Goal: Task Accomplishment & Management: Manage account settings

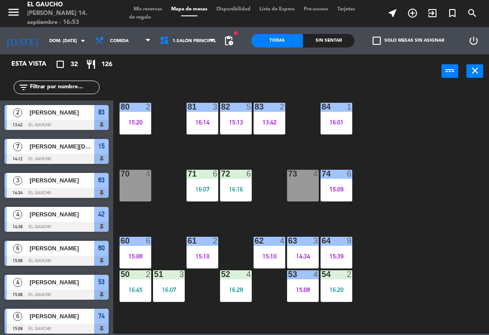
click at [404, 128] on div "84 1 16:01 80 2 15:20 83 2 13:42 82 5 15:13 81 3 16:14 70 4 71 6 16:07 72 6 16:…" at bounding box center [303, 210] width 371 height 247
click at [394, 167] on div "84 1 16:01 80 2 15:20 83 2 13:42 82 5 15:13 81 3 16:14 70 4 71 6 16:07 72 6 16:…" at bounding box center [303, 210] width 371 height 247
click at [346, 181] on div "74 6 15:09" at bounding box center [337, 186] width 32 height 32
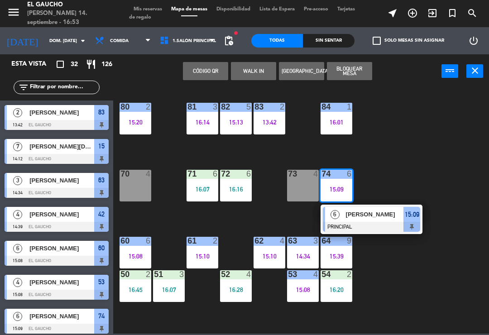
click at [373, 215] on span "Alejandro" at bounding box center [375, 215] width 58 height 10
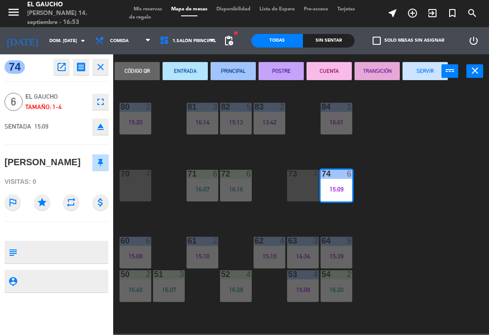
click at [416, 67] on button "SERVIR" at bounding box center [425, 71] width 45 height 18
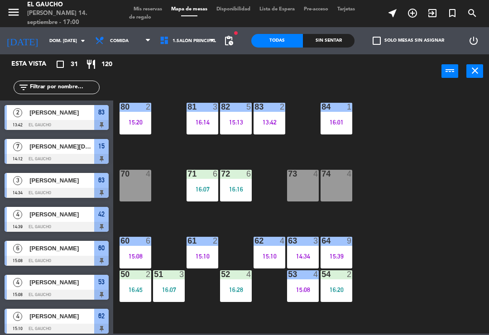
click at [437, 188] on div "84 1 16:01 80 2 15:20 83 2 13:42 82 5 15:13 81 3 16:14 70 4 71 6 16:07 72 6 16:…" at bounding box center [303, 210] width 371 height 247
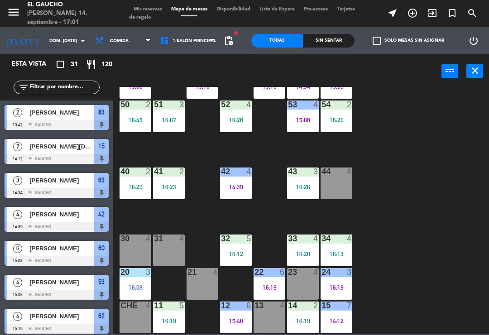
scroll to position [170, 0]
click at [301, 251] on div "16:20" at bounding box center [303, 254] width 32 height 6
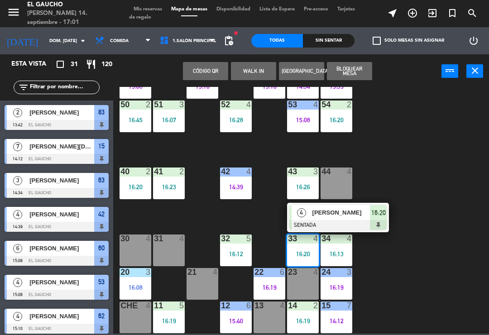
click at [336, 221] on div at bounding box center [337, 225] width 97 height 10
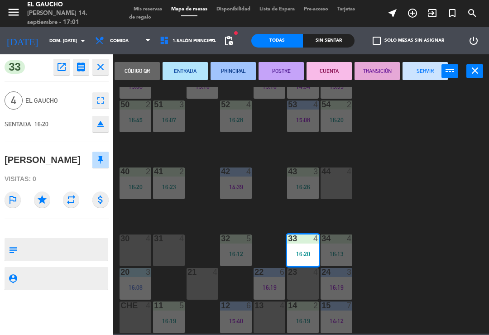
click at [232, 67] on button "PRINCIPAL" at bounding box center [233, 71] width 45 height 18
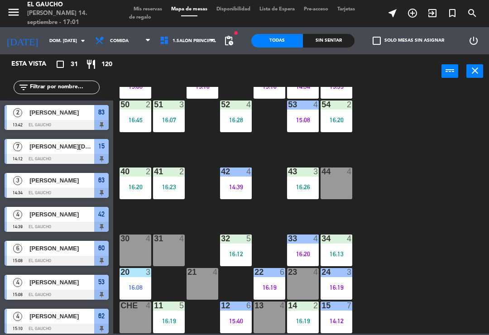
scroll to position [202, 0]
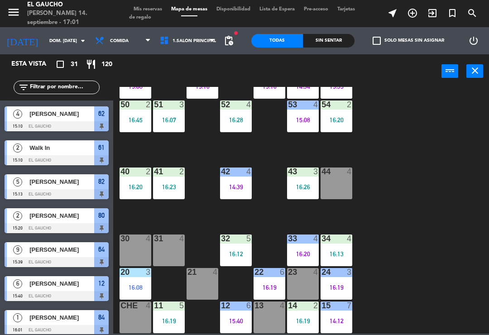
click at [336, 256] on div "16:13" at bounding box center [337, 254] width 32 height 6
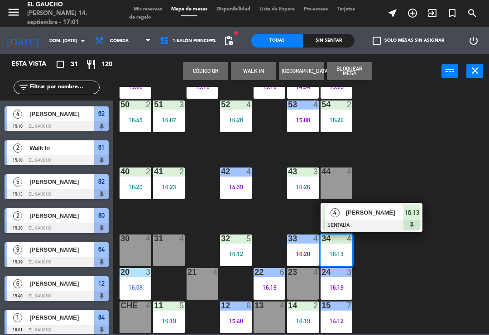
click at [372, 214] on span "[PERSON_NAME]" at bounding box center [375, 213] width 58 height 10
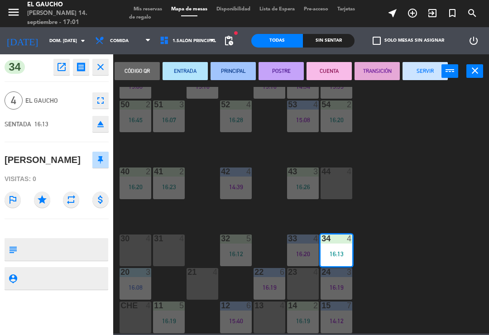
click at [228, 75] on button "PRINCIPAL" at bounding box center [233, 71] width 45 height 18
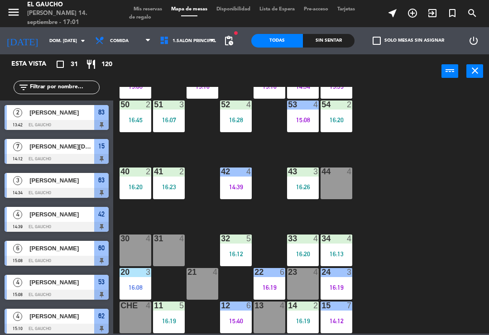
click at [236, 117] on div "16:28" at bounding box center [236, 120] width 32 height 6
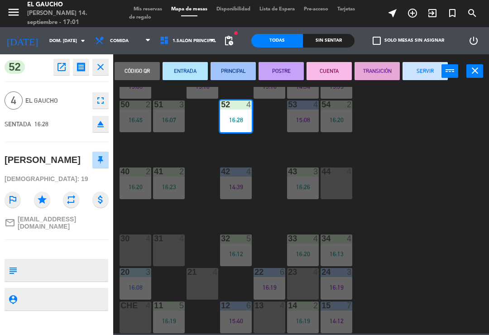
click at [229, 73] on button "PRINCIPAL" at bounding box center [233, 71] width 45 height 18
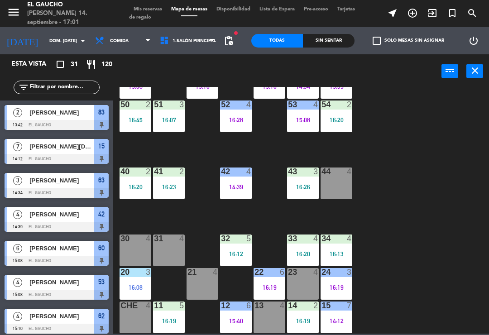
scroll to position [304, 0]
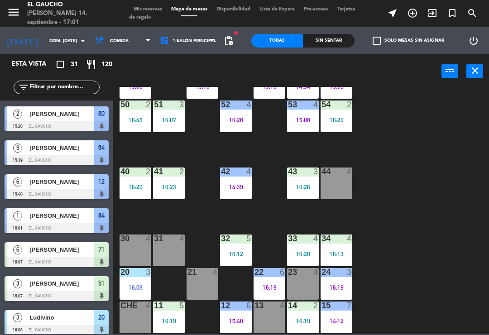
click at [189, 147] on div "84 1 16:01 80 2 15:20 83 2 13:42 82 5 15:13 81 3 16:14 70 4 71 6 16:07 72 6 16:…" at bounding box center [303, 210] width 371 height 247
click at [171, 123] on div "16:07" at bounding box center [169, 120] width 32 height 6
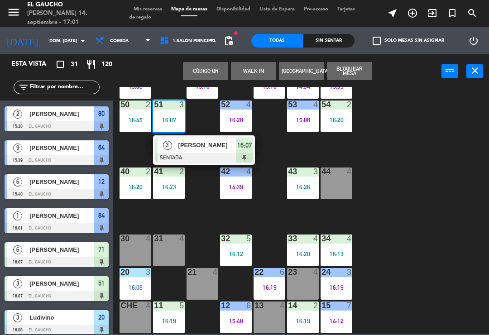
click at [173, 150] on div "3" at bounding box center [167, 145] width 19 height 15
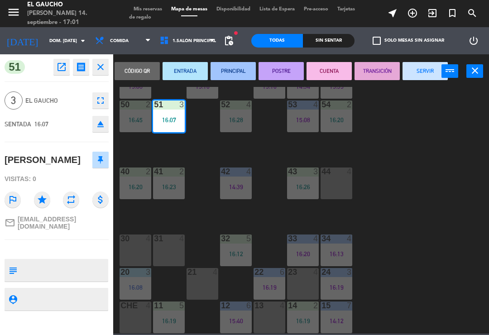
click at [239, 69] on button "PRINCIPAL" at bounding box center [233, 71] width 45 height 18
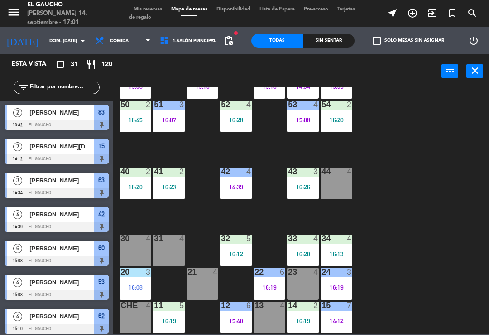
scroll to position [0, 0]
click at [132, 146] on div "84 1 16:01 80 2 15:20 83 2 13:42 82 5 15:13 81 3 16:14 70 4 71 6 16:07 72 6 16:…" at bounding box center [303, 210] width 371 height 247
click at [142, 151] on div "84 1 16:01 80 2 15:20 83 2 13:42 82 5 15:13 81 3 16:14 70 4 71 6 16:07 72 6 16:…" at bounding box center [303, 210] width 371 height 247
click at [131, 123] on div "16:45" at bounding box center [136, 120] width 32 height 6
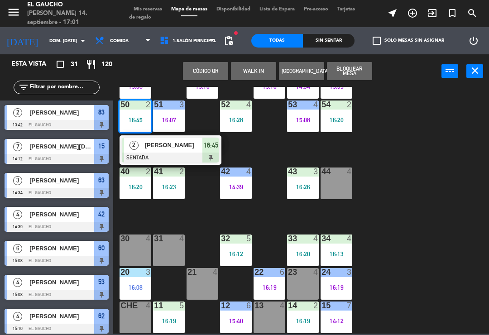
click at [159, 141] on span "[PERSON_NAME]" at bounding box center [174, 145] width 58 height 10
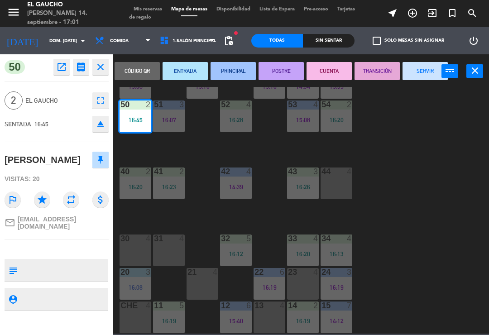
click at [230, 74] on button "PRINCIPAL" at bounding box center [233, 71] width 45 height 18
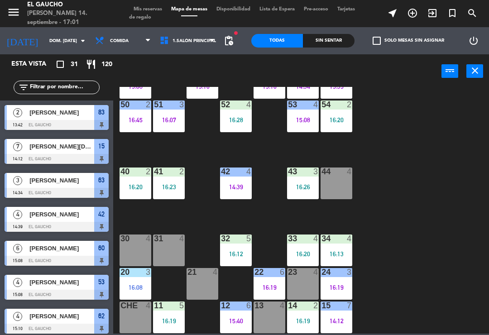
scroll to position [338, 0]
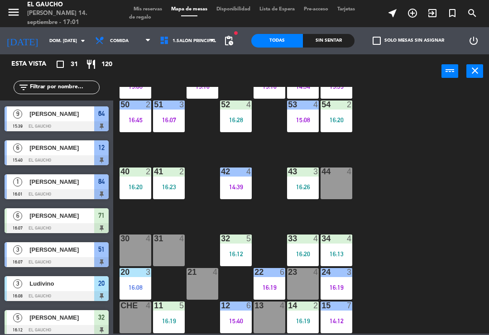
click at [132, 192] on div "40 2 16:20" at bounding box center [136, 184] width 32 height 32
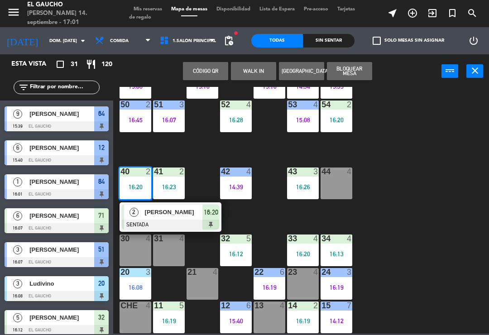
click at [163, 220] on div at bounding box center [170, 225] width 97 height 10
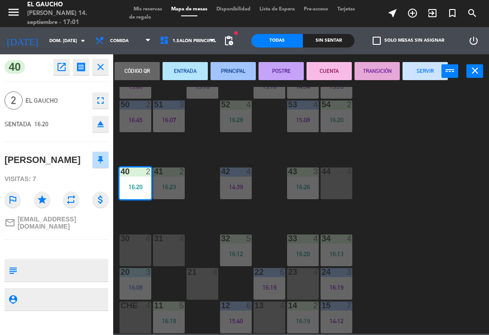
click at [234, 72] on button "PRINCIPAL" at bounding box center [233, 71] width 45 height 18
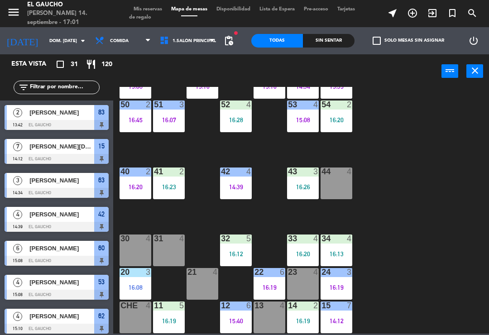
scroll to position [135, 0]
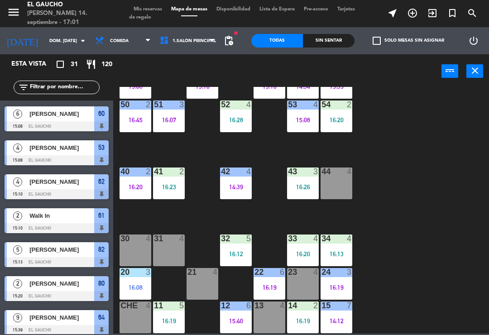
click at [173, 187] on div "16:23" at bounding box center [169, 187] width 32 height 6
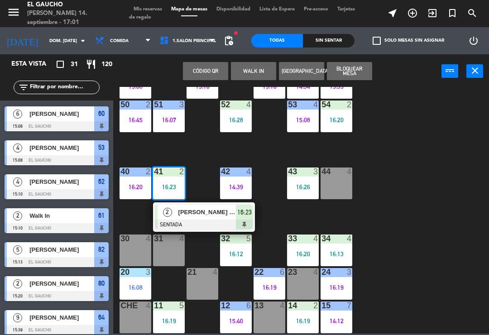
click at [196, 218] on div "[PERSON_NAME] [PERSON_NAME]" at bounding box center [207, 212] width 59 height 15
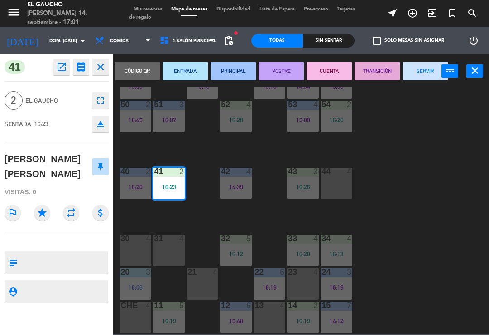
click at [232, 67] on button "PRINCIPAL" at bounding box center [233, 71] width 45 height 18
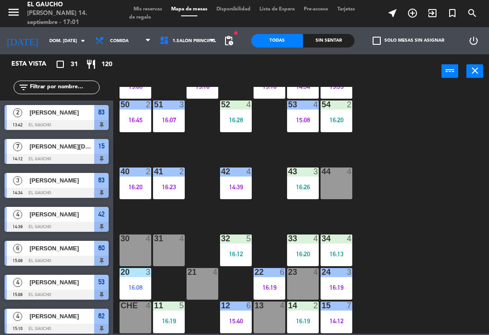
scroll to position [236, 0]
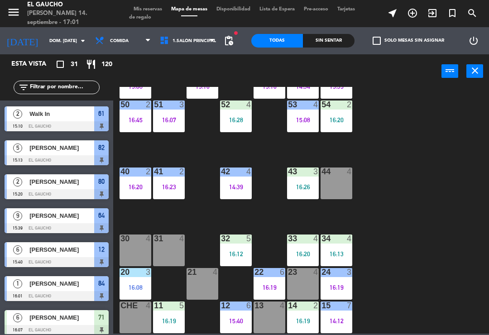
click at [302, 127] on div "53 4 15:08" at bounding box center [303, 117] width 32 height 32
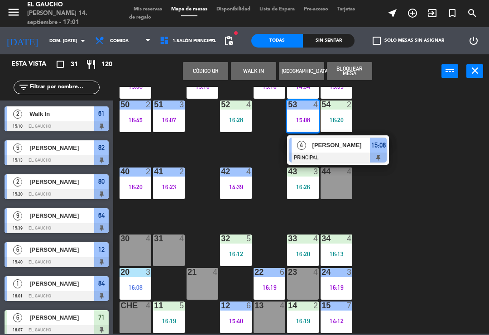
click at [324, 157] on div at bounding box center [337, 158] width 97 height 10
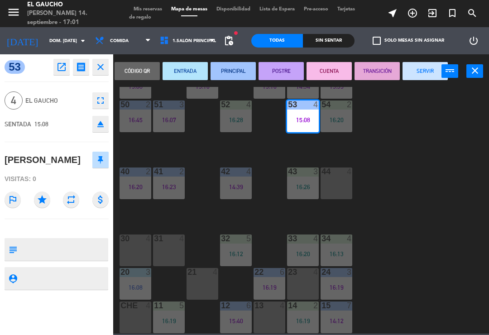
click at [421, 70] on button "SERVIR" at bounding box center [425, 71] width 45 height 18
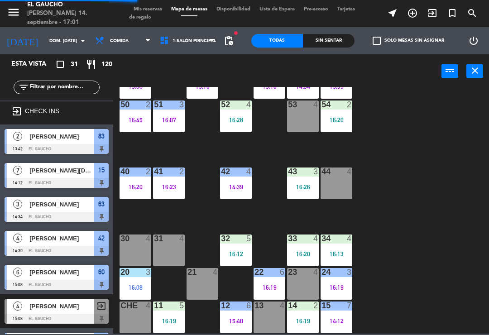
click at [367, 146] on div "84 1 16:01 80 2 15:20 83 2 13:42 82 5 15:13 81 3 16:14 70 4 71 6 16:07 72 6 16:…" at bounding box center [303, 210] width 371 height 247
click at [343, 128] on div "54 2 16:20" at bounding box center [337, 117] width 32 height 32
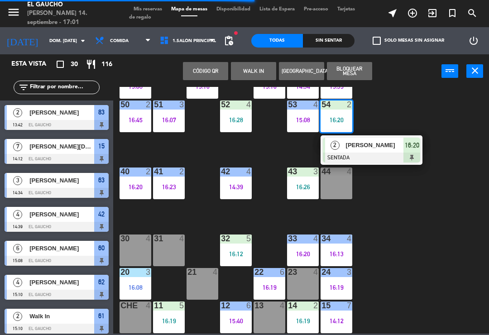
click at [374, 155] on div at bounding box center [371, 158] width 97 height 10
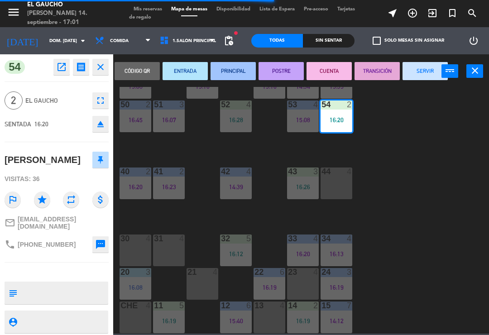
click at [236, 67] on button "PRINCIPAL" at bounding box center [233, 71] width 45 height 18
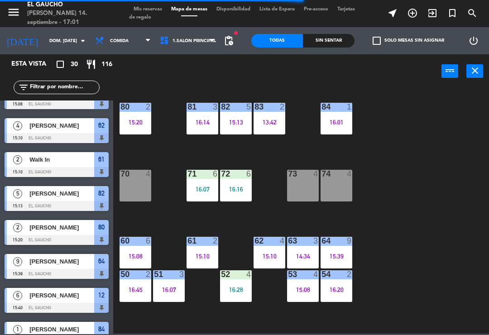
scroll to position [0, 0]
click at [236, 186] on div "16:16" at bounding box center [236, 189] width 32 height 6
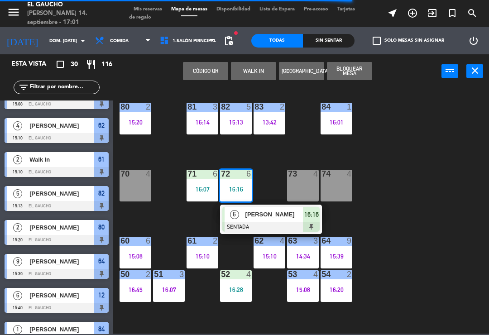
click at [259, 217] on span "[PERSON_NAME]" at bounding box center [274, 215] width 58 height 10
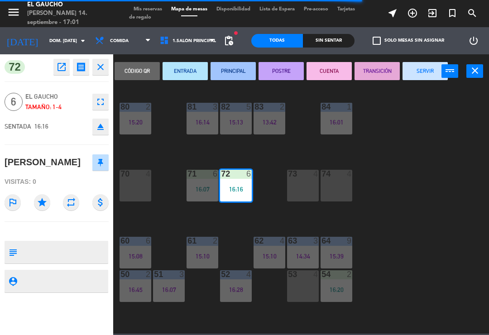
click at [237, 70] on button "PRINCIPAL" at bounding box center [233, 71] width 45 height 18
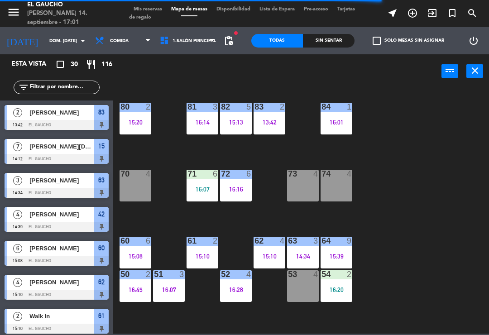
click at [199, 190] on div "16:07" at bounding box center [203, 189] width 32 height 6
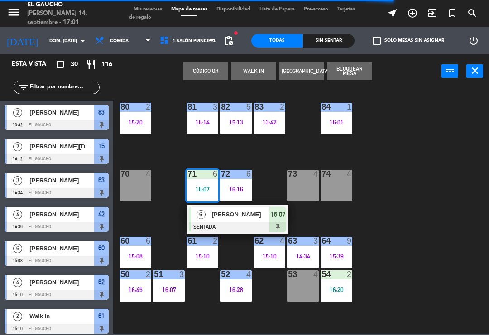
click at [234, 219] on span "[PERSON_NAME]" at bounding box center [241, 215] width 58 height 10
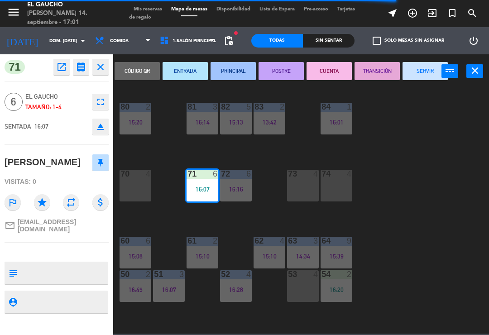
click at [233, 74] on button "PRINCIPAL" at bounding box center [233, 71] width 45 height 18
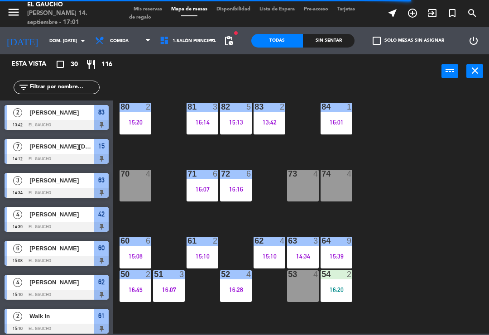
click at [333, 292] on div "16:20" at bounding box center [337, 290] width 32 height 6
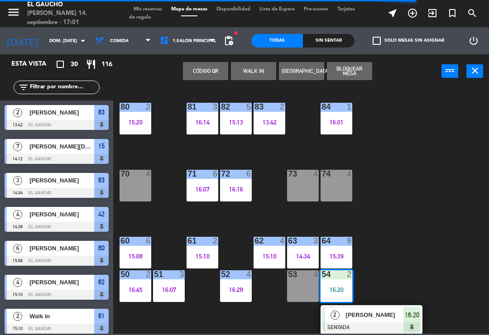
click at [373, 317] on span "[PERSON_NAME]" at bounding box center [375, 315] width 58 height 10
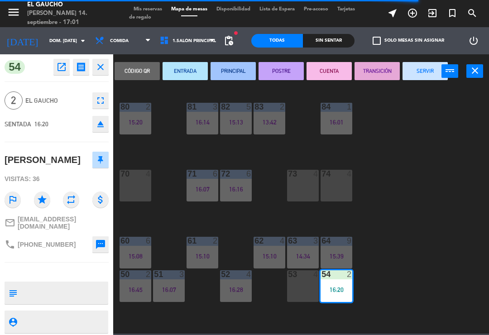
click at [236, 64] on button "PRINCIPAL" at bounding box center [233, 71] width 45 height 18
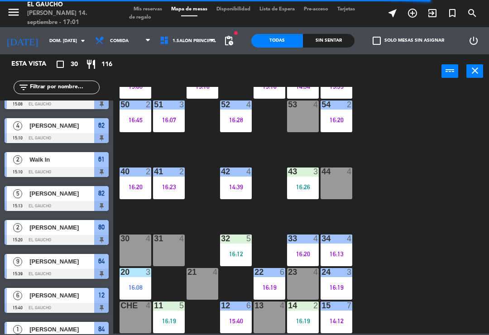
scroll to position [170, 0]
click at [303, 189] on div "16:26" at bounding box center [303, 187] width 32 height 6
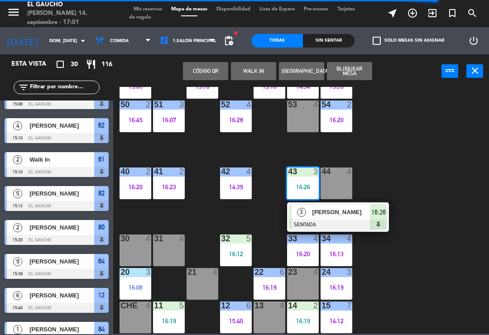
click at [347, 219] on div "[PERSON_NAME]" at bounding box center [341, 212] width 59 height 15
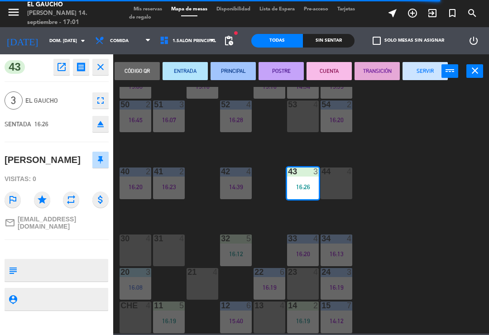
click at [233, 70] on button "PRINCIPAL" at bounding box center [233, 71] width 45 height 18
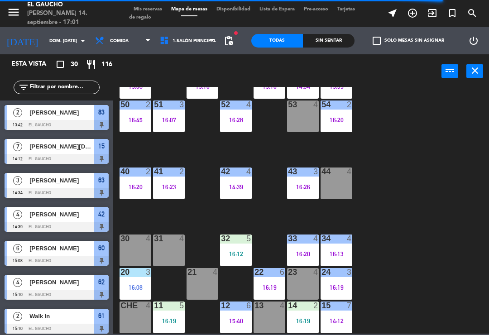
scroll to position [259, 0]
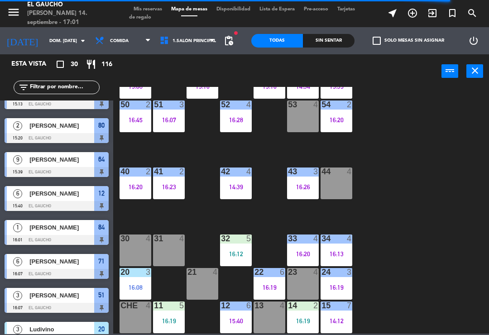
click at [227, 252] on div "16:12" at bounding box center [236, 254] width 32 height 6
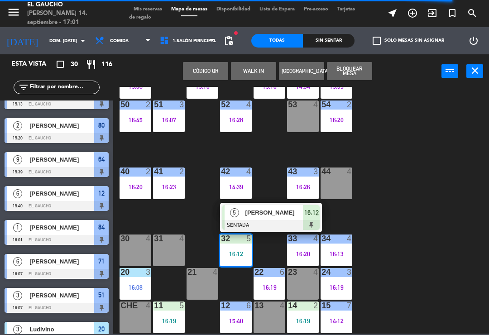
click at [274, 219] on div "[PERSON_NAME]" at bounding box center [274, 212] width 59 height 15
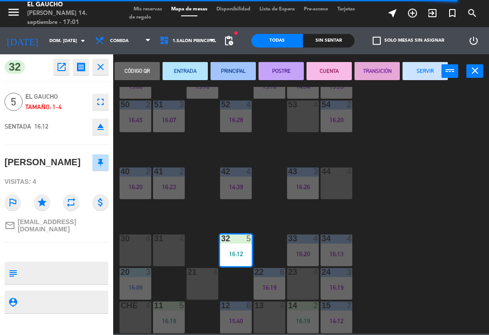
click at [228, 78] on button "PRINCIPAL" at bounding box center [233, 71] width 45 height 18
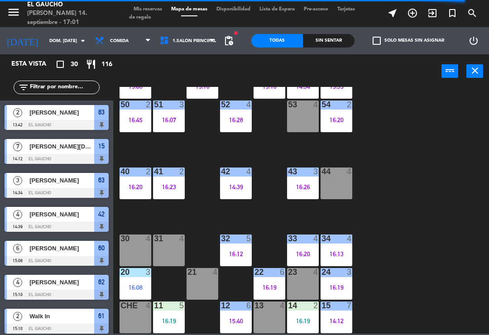
click at [298, 325] on div "14 2 16:19" at bounding box center [303, 318] width 32 height 32
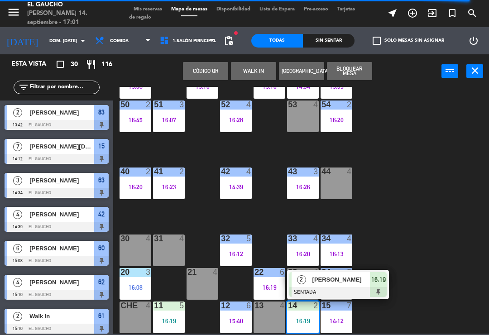
click at [337, 287] on div at bounding box center [337, 292] width 97 height 10
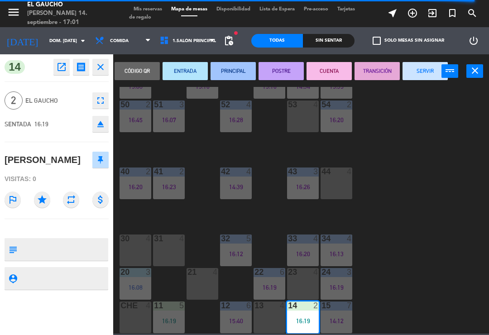
click at [234, 72] on button "PRINCIPAL" at bounding box center [233, 71] width 45 height 18
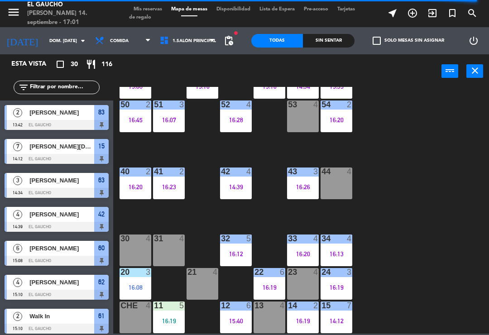
scroll to position [55, 0]
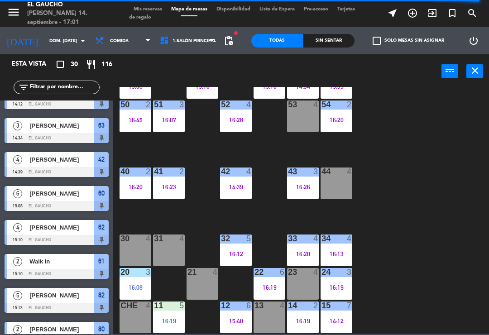
click at [402, 270] on div "84 1 16:01 80 2 15:20 83 2 13:42 82 5 15:13 81 3 16:14 70 4 71 6 16:07 72 6 16:…" at bounding box center [303, 210] width 371 height 247
click at [414, 292] on div "84 1 16:01 80 2 15:20 83 2 13:42 82 5 15:13 81 3 16:14 70 4 71 6 16:07 72 6 16:…" at bounding box center [303, 210] width 371 height 247
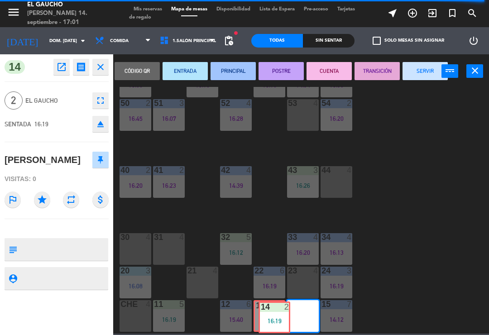
scroll to position [170, 0]
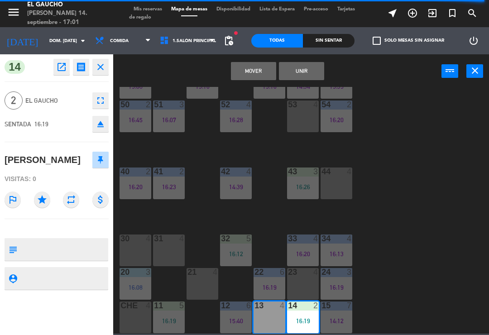
click at [244, 67] on button "Mover" at bounding box center [253, 71] width 45 height 18
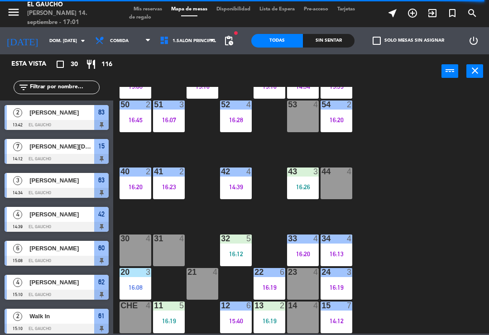
scroll to position [55, 0]
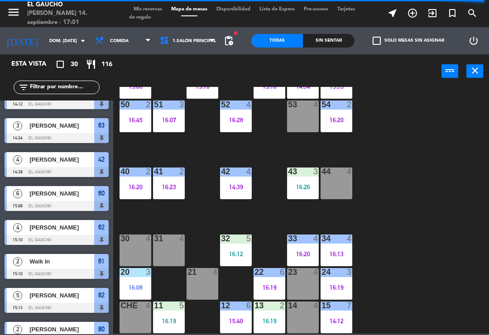
click at [418, 235] on div "84 1 16:01 80 2 15:20 83 2 13:42 82 5 15:13 81 3 16:14 70 4 71 6 16:07 72 6 16:…" at bounding box center [303, 210] width 371 height 247
click at [172, 311] on div "11 5 16:19" at bounding box center [169, 318] width 32 height 32
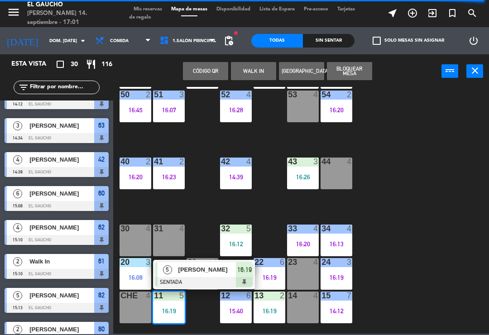
click at [207, 284] on div at bounding box center [203, 282] width 97 height 10
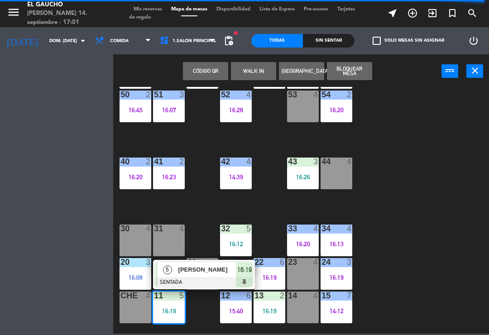
scroll to position [0, 0]
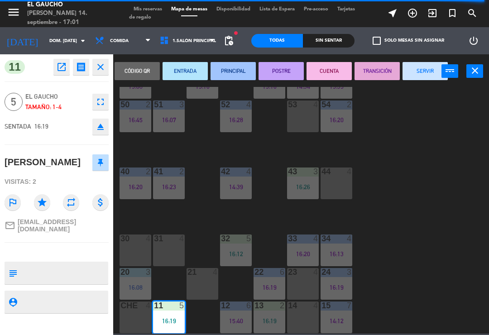
click at [231, 67] on button "PRINCIPAL" at bounding box center [233, 71] width 45 height 18
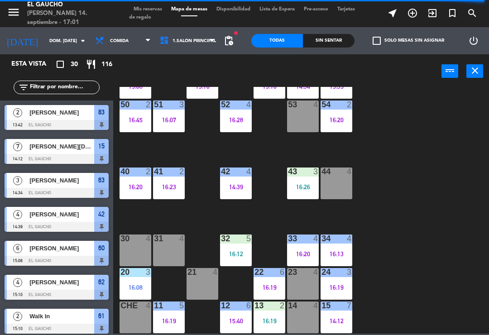
click at [298, 178] on div "43 3 16:26" at bounding box center [303, 184] width 32 height 32
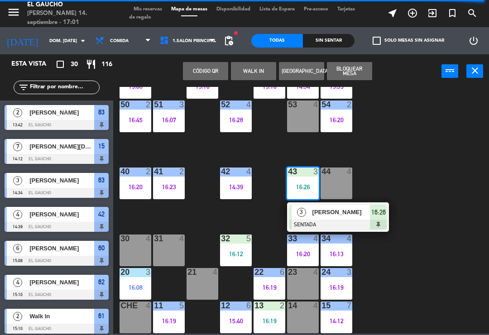
click at [351, 219] on div "[PERSON_NAME]" at bounding box center [341, 212] width 59 height 15
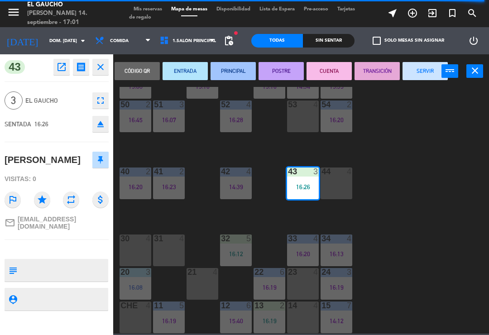
click at [232, 74] on button "PRINCIPAL" at bounding box center [233, 71] width 45 height 18
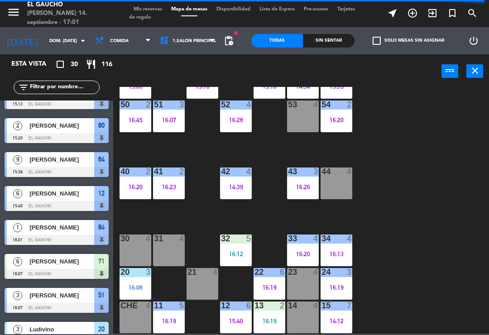
click at [237, 245] on div "32 5 16:12" at bounding box center [236, 251] width 32 height 32
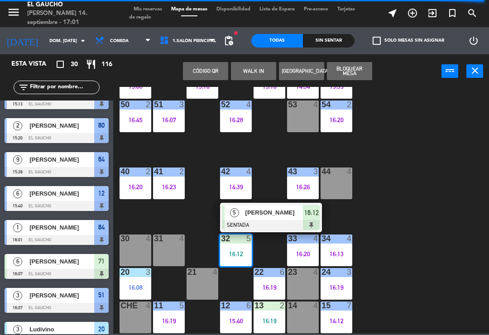
click at [275, 216] on span "[PERSON_NAME]" at bounding box center [274, 213] width 58 height 10
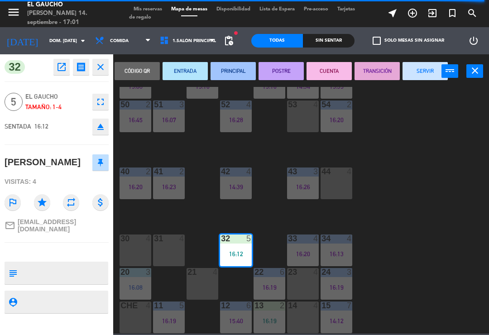
click at [230, 69] on button "PRINCIPAL" at bounding box center [233, 71] width 45 height 18
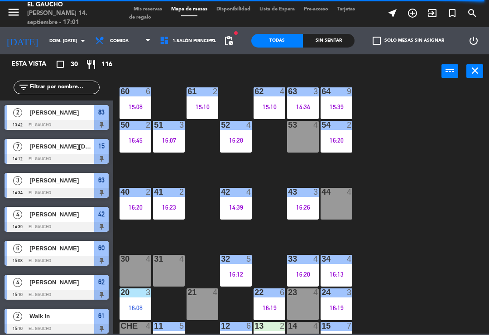
click at [384, 187] on div "84 1 16:01 80 2 15:20 83 2 13:42 82 5 15:13 81 3 16:14 70 4 71 6 16:07 72 6 16:…" at bounding box center [303, 210] width 371 height 247
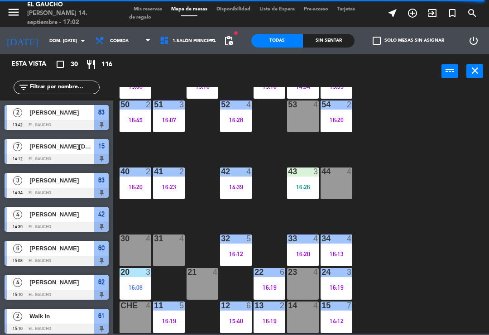
click at [435, 14] on icon "exit_to_app" at bounding box center [432, 13] width 11 height 11
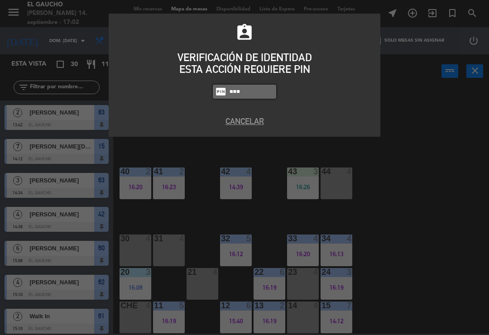
type input "3124"
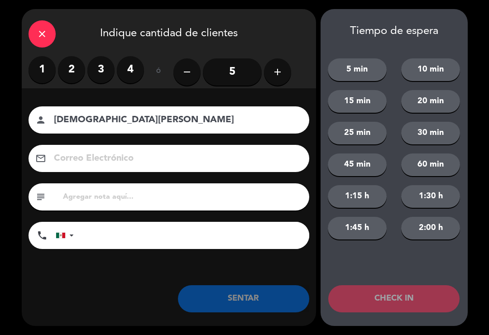
click at [101, 70] on label "3" at bounding box center [100, 69] width 27 height 27
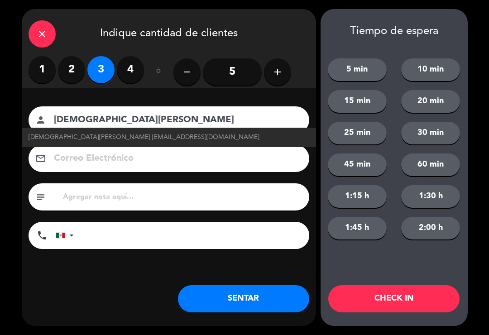
click at [147, 137] on span "[DEMOGRAPHIC_DATA][PERSON_NAME] [EMAIL_ADDRESS][DOMAIN_NAME]" at bounding box center [144, 137] width 231 height 10
type input "[DEMOGRAPHIC_DATA][PERSON_NAME]"
type input "[EMAIL_ADDRESS][DOMAIN_NAME]"
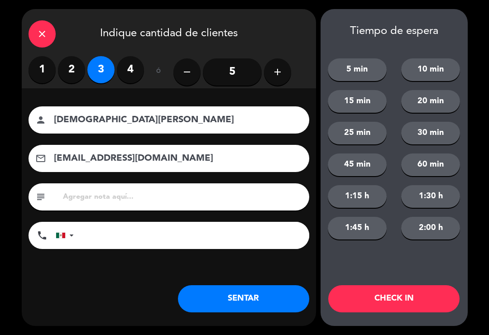
click at [403, 300] on button "CHECK IN" at bounding box center [393, 298] width 131 height 27
click at [413, 282] on div "Tiempo de espera 5 min 10 min 15 min 20 min 25 min 30 min 45 min 60 min 1:15 h …" at bounding box center [394, 167] width 147 height 317
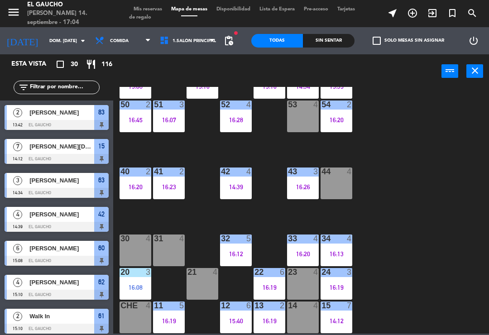
click at [387, 308] on div "84 1 16:01 80 2 15:20 83 2 13:42 82 5 15:13 81 3 16:14 70 4 71 6 16:07 72 6 16:…" at bounding box center [303, 210] width 371 height 247
click at [420, 244] on div "84 1 16:01 80 2 15:20 83 2 13:42 82 5 15:13 81 3 16:14 70 4 71 6 16:07 72 6 16:…" at bounding box center [303, 210] width 371 height 247
click at [435, 9] on icon "exit_to_app" at bounding box center [432, 13] width 11 height 11
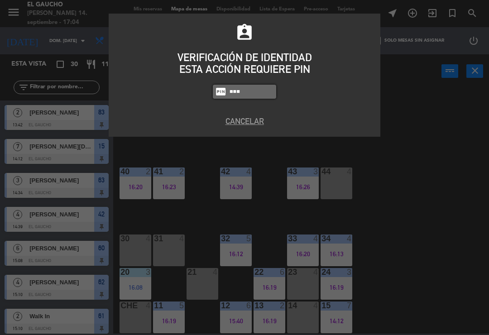
type input "3124"
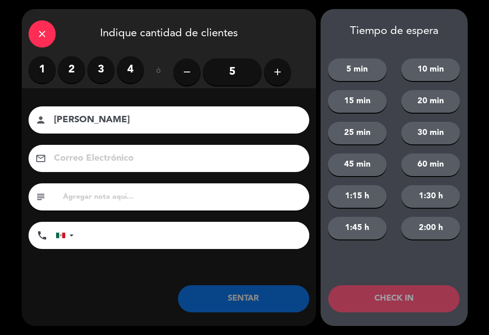
type input "[PERSON_NAME]"
click at [77, 71] on label "2" at bounding box center [71, 69] width 27 height 27
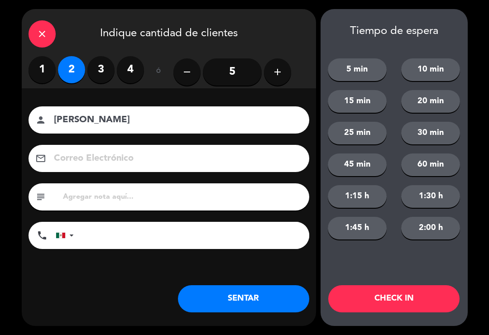
click at [408, 301] on button "CHECK IN" at bounding box center [393, 298] width 131 height 27
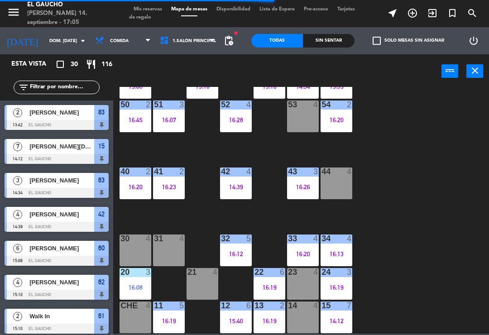
click at [437, 10] on icon "exit_to_app" at bounding box center [432, 13] width 11 height 11
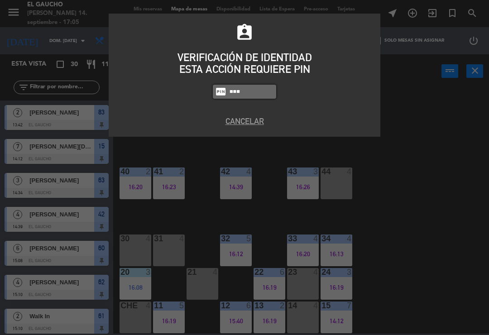
type input "3124"
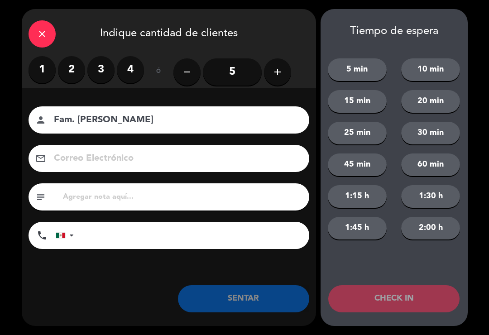
type input "Fam. [PERSON_NAME]"
click at [100, 67] on label "3" at bounding box center [100, 69] width 27 height 27
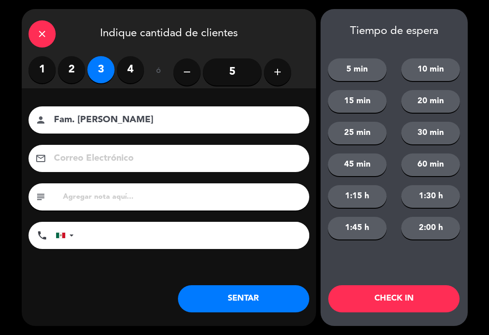
click at [400, 297] on button "CHECK IN" at bounding box center [393, 298] width 131 height 27
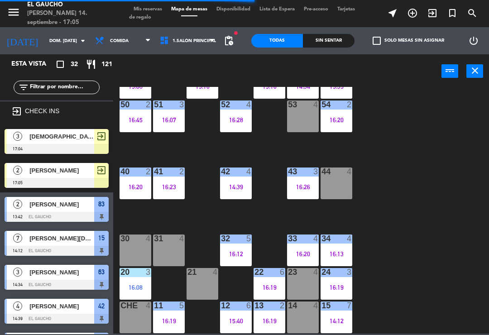
click at [402, 298] on div "84 1 16:01 80 2 15:20 83 2 13:42 82 5 15:13 81 3 16:14 70 4 71 6 16:07 72 6 16:…" at bounding box center [303, 210] width 371 height 247
click at [432, 10] on icon "exit_to_app" at bounding box center [432, 13] width 11 height 11
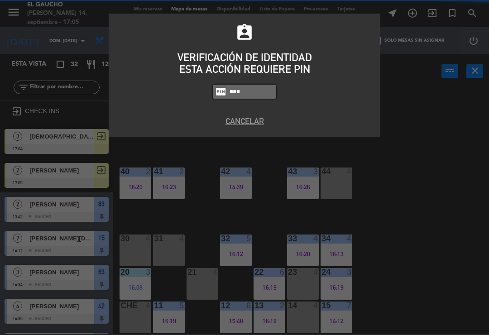
type input "3124"
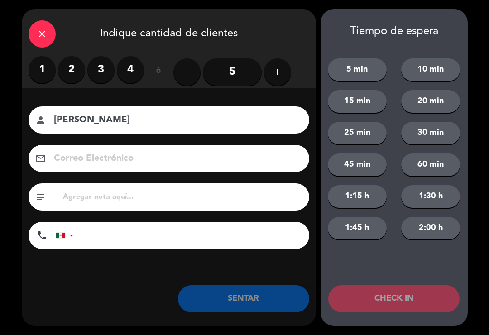
click at [102, 75] on label "3" at bounding box center [100, 69] width 27 height 27
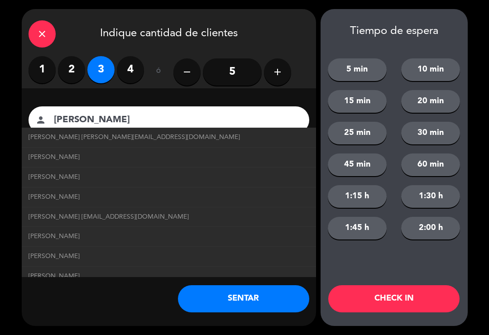
click at [122, 134] on span "[PERSON_NAME] [PERSON_NAME][EMAIL_ADDRESS][DOMAIN_NAME]" at bounding box center [135, 137] width 212 height 10
type input "[PERSON_NAME]"
type input "[PERSON_NAME][EMAIL_ADDRESS][DOMAIN_NAME]"
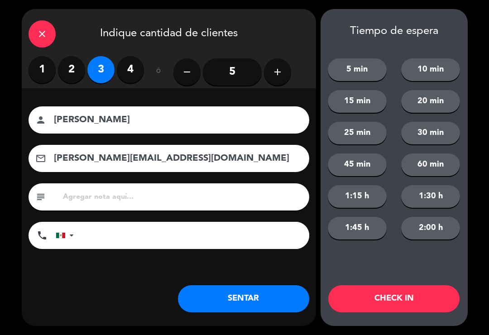
click at [409, 297] on button "CHECK IN" at bounding box center [393, 298] width 131 height 27
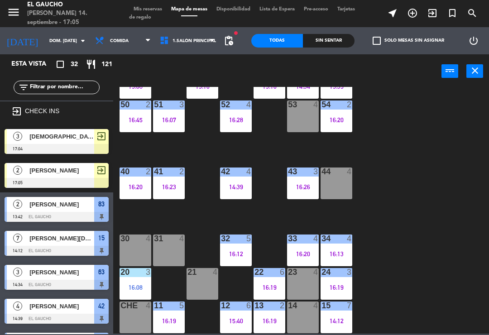
click at [430, 14] on icon "exit_to_app" at bounding box center [432, 13] width 11 height 11
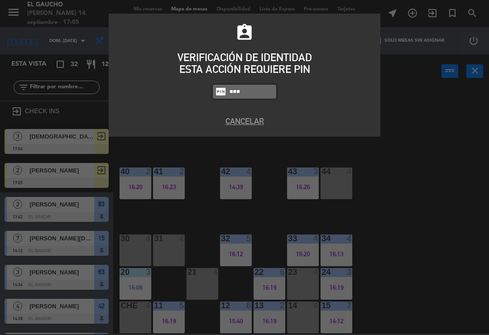
type input "3124"
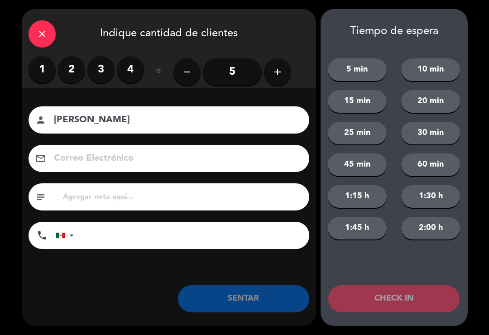
click at [100, 67] on label "3" at bounding box center [100, 69] width 27 height 27
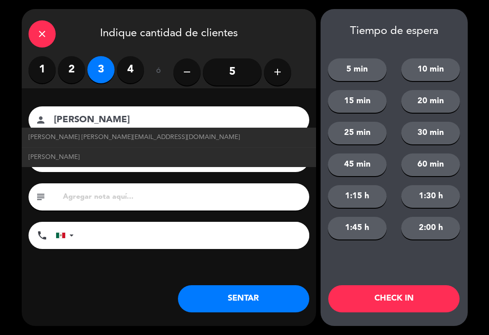
click at [113, 134] on span "[PERSON_NAME] [PERSON_NAME][EMAIL_ADDRESS][DOMAIN_NAME]" at bounding box center [135, 137] width 212 height 10
type input "[PERSON_NAME]"
type input "[EMAIL_ADDRESS][DOMAIN_NAME]"
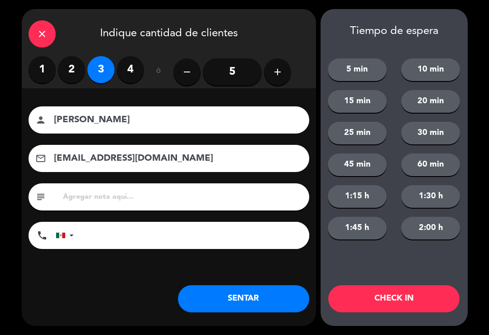
click at [377, 291] on button "CHECK IN" at bounding box center [393, 298] width 131 height 27
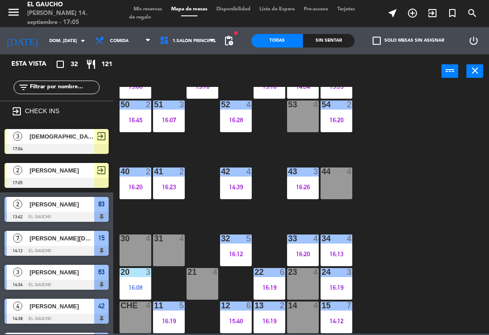
click at [428, 20] on span "exit_to_app" at bounding box center [433, 12] width 20 height 15
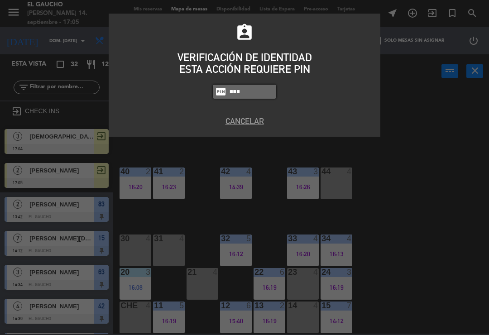
type input "3124"
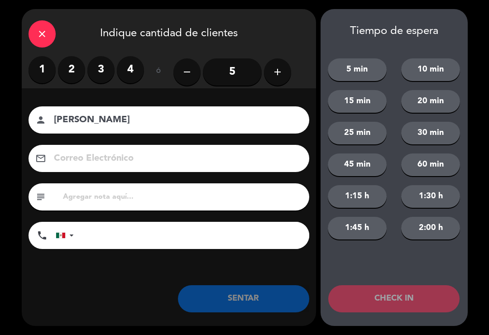
type input "[PERSON_NAME]"
click at [73, 68] on label "2" at bounding box center [71, 69] width 27 height 27
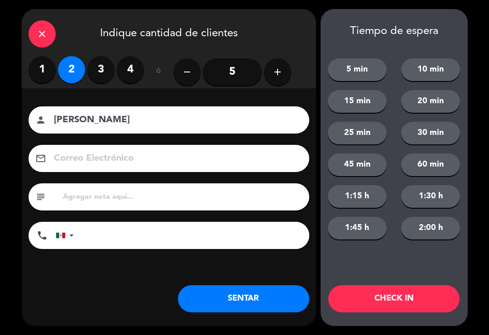
click at [393, 298] on button "CHECK IN" at bounding box center [393, 298] width 131 height 27
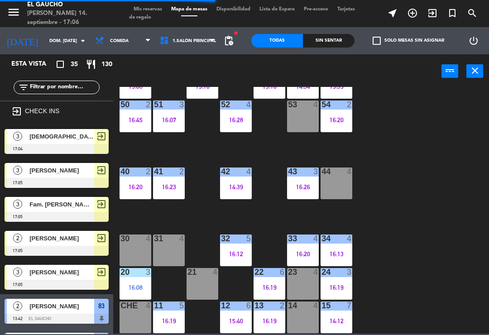
click at [430, 10] on icon "exit_to_app" at bounding box center [432, 13] width 11 height 11
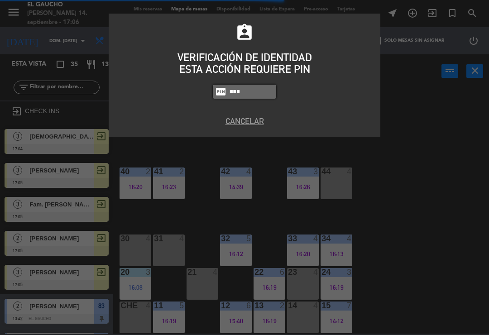
type input "3124"
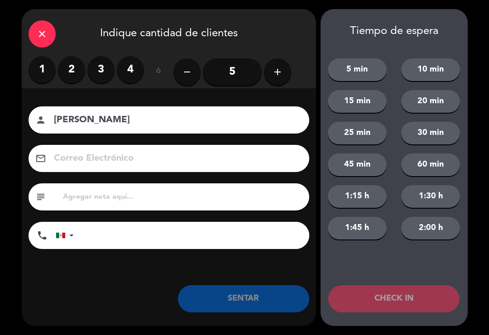
click at [73, 63] on label "2" at bounding box center [71, 69] width 27 height 27
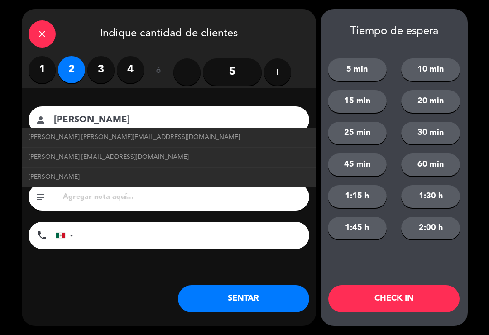
click at [160, 158] on span "[PERSON_NAME] [EMAIL_ADDRESS][DOMAIN_NAME]" at bounding box center [109, 157] width 160 height 10
type input "[PERSON_NAME]"
type input "[EMAIL_ADDRESS][DOMAIN_NAME]"
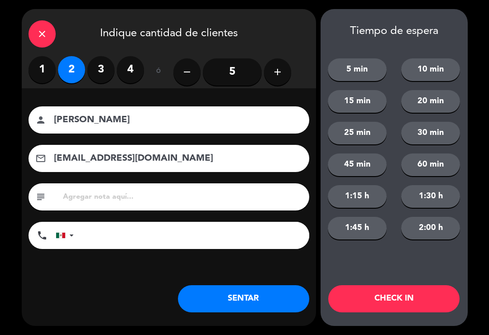
click at [394, 298] on button "CHECK IN" at bounding box center [393, 298] width 131 height 27
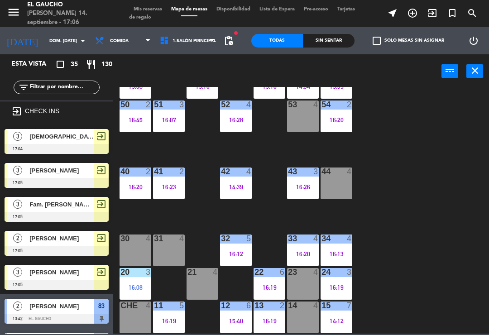
click at [437, 14] on icon "exit_to_app" at bounding box center [432, 13] width 11 height 11
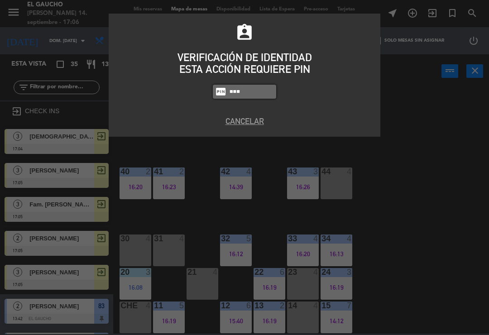
type input "3124"
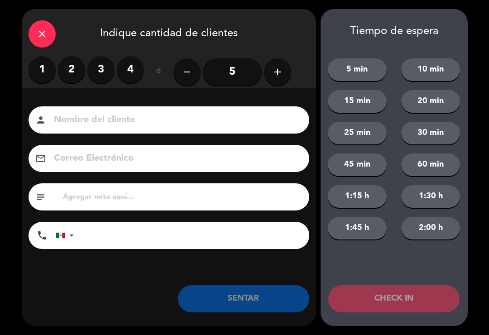
click at [38, 46] on div "close" at bounding box center [42, 33] width 27 height 27
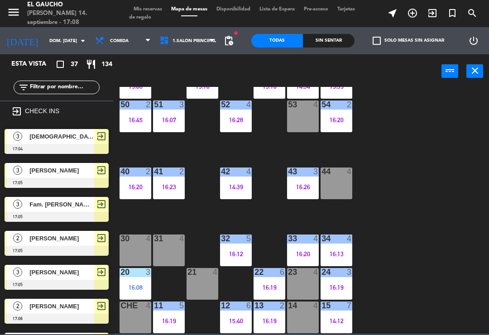
click at [441, 13] on span "exit_to_app" at bounding box center [433, 12] width 20 height 15
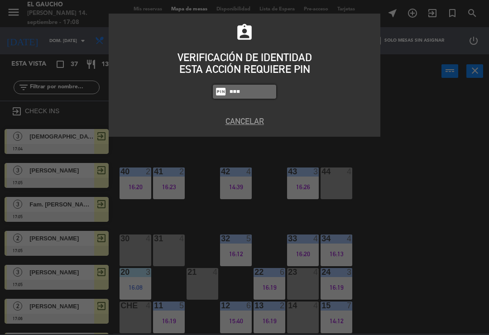
type input "3124"
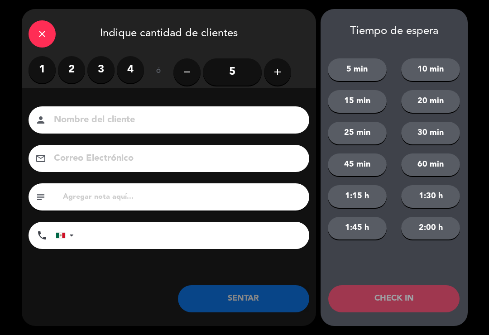
click at [36, 31] on div "close" at bounding box center [42, 33] width 27 height 27
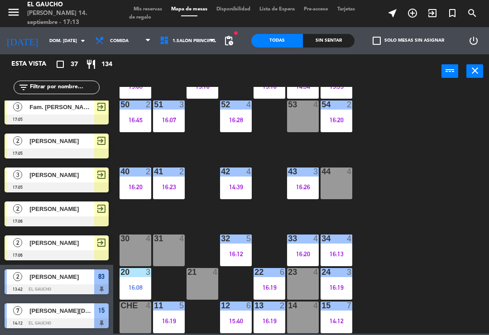
scroll to position [96, 0]
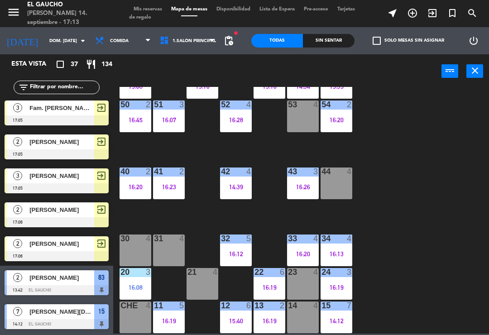
click at [434, 18] on icon "exit_to_app" at bounding box center [432, 13] width 11 height 11
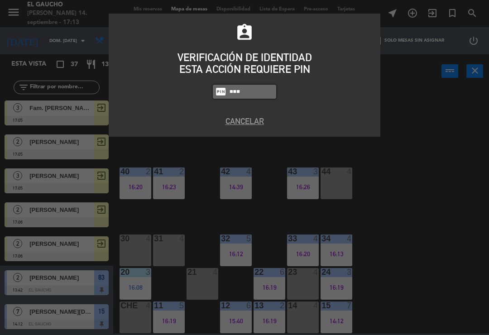
type input "3124"
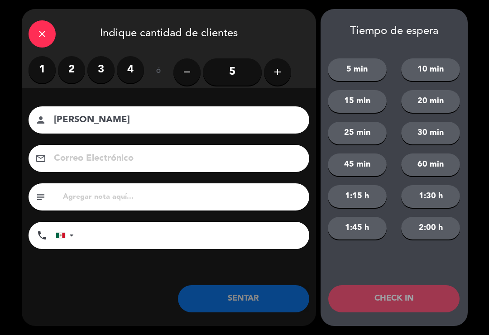
type input "[PERSON_NAME]"
click at [76, 67] on label "2" at bounding box center [71, 69] width 27 height 27
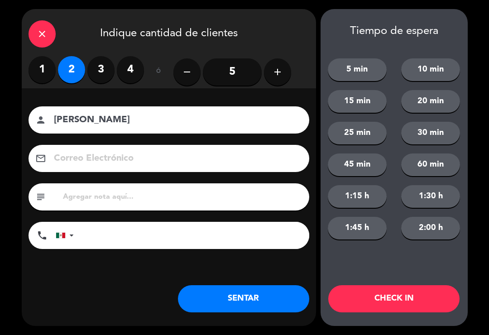
click at [404, 300] on button "CHECK IN" at bounding box center [393, 298] width 131 height 27
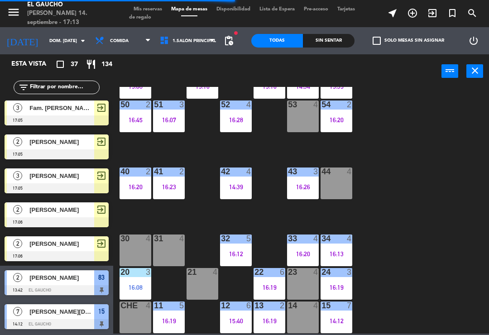
click at [434, 16] on icon "exit_to_app" at bounding box center [432, 13] width 11 height 11
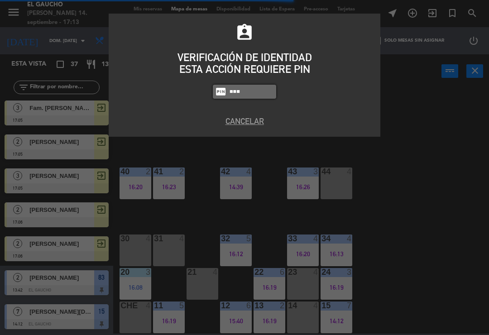
type input "3124"
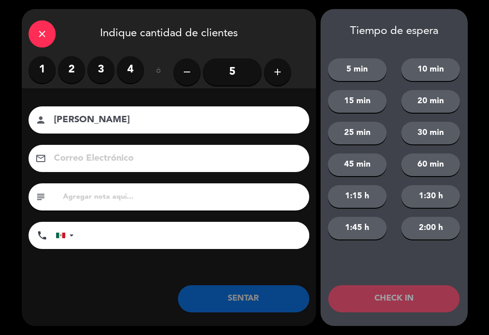
click at [103, 116] on input "[PERSON_NAME]" at bounding box center [175, 120] width 245 height 16
type input "[PERSON_NAME]"
click at [40, 72] on label "1" at bounding box center [42, 69] width 27 height 27
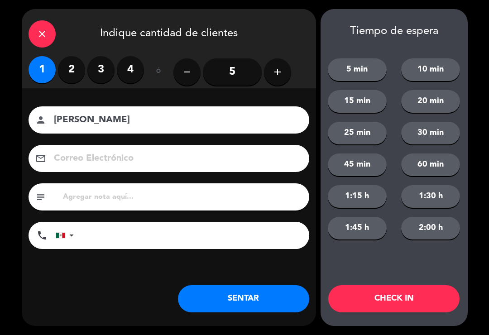
click at [259, 301] on button "SENTAR" at bounding box center [243, 298] width 131 height 27
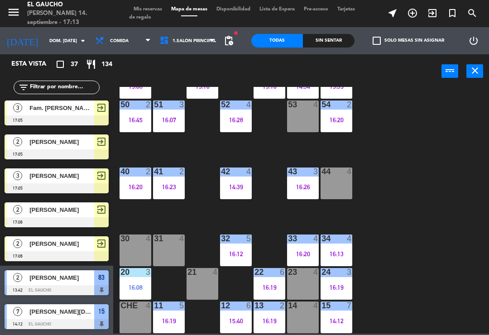
click at [434, 10] on icon "exit_to_app" at bounding box center [432, 13] width 11 height 11
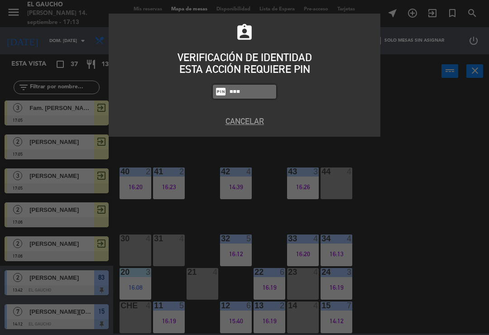
type input "3124"
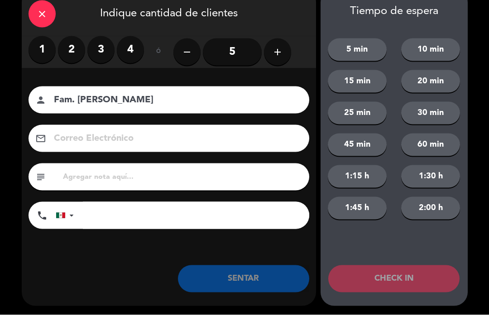
click at [236, 58] on input "5" at bounding box center [232, 71] width 59 height 27
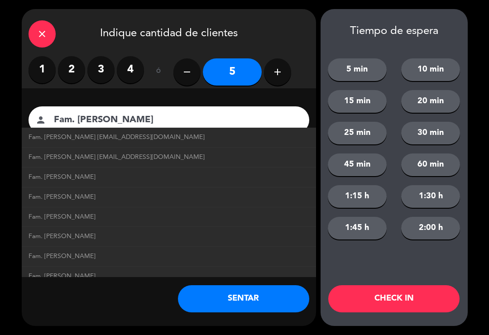
click at [157, 142] on span "Fam. [PERSON_NAME] [EMAIL_ADDRESS][DOMAIN_NAME]" at bounding box center [117, 137] width 176 height 10
type input "Fam. [PERSON_NAME]"
type input "[EMAIL_ADDRESS][DOMAIN_NAME]"
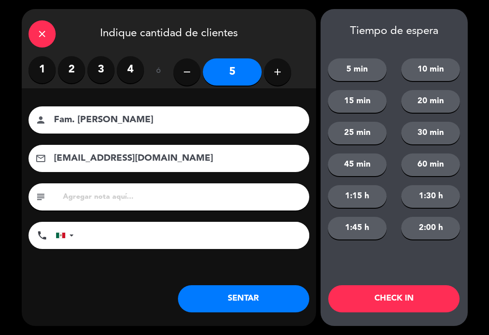
click at [243, 295] on button "SENTAR" at bounding box center [243, 298] width 131 height 27
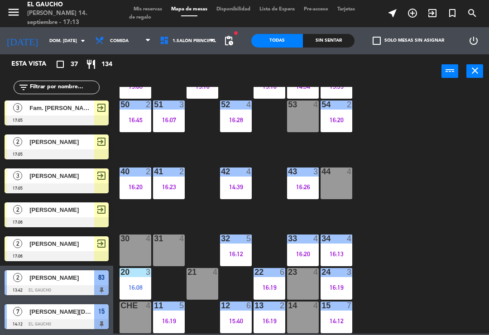
click at [437, 14] on icon "exit_to_app" at bounding box center [432, 13] width 11 height 11
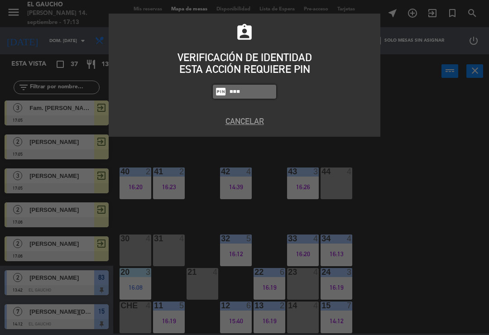
type input "3124"
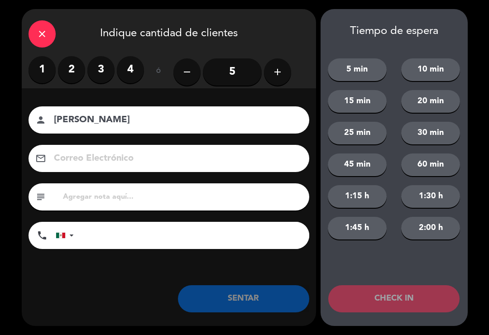
type input "[PERSON_NAME]"
click at [96, 104] on div "Nombre del cliente person [PERSON_NAME] Electrónico email subject phone [GEOGRA…" at bounding box center [169, 192] width 294 height 209
click at [236, 67] on input "5" at bounding box center [232, 71] width 59 height 27
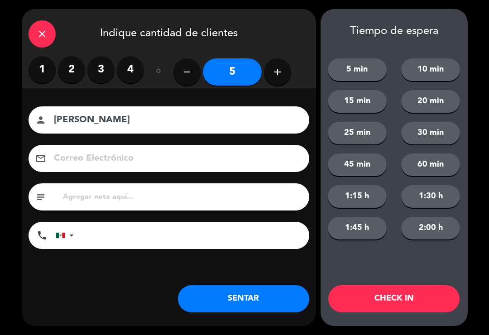
click at [390, 312] on button "CHECK IN" at bounding box center [393, 298] width 131 height 27
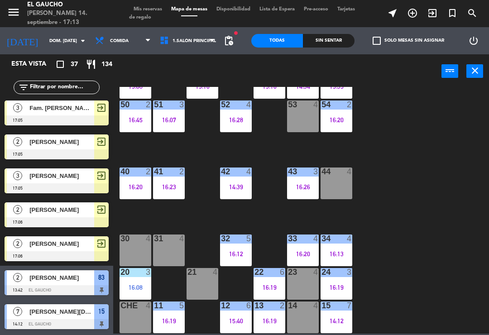
click at [440, 7] on span "exit_to_app" at bounding box center [433, 12] width 20 height 15
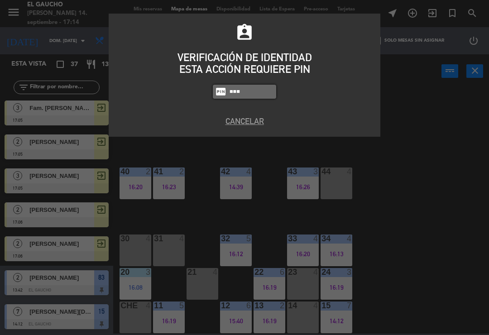
type input "3124"
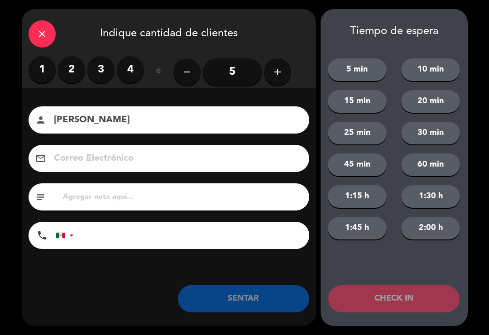
type input "[PERSON_NAME]"
click at [237, 74] on input "5" at bounding box center [232, 71] width 59 height 27
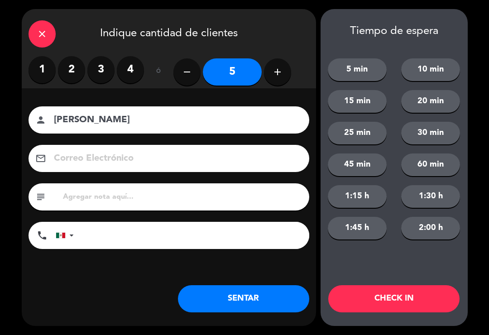
click at [130, 66] on label "4" at bounding box center [130, 69] width 27 height 27
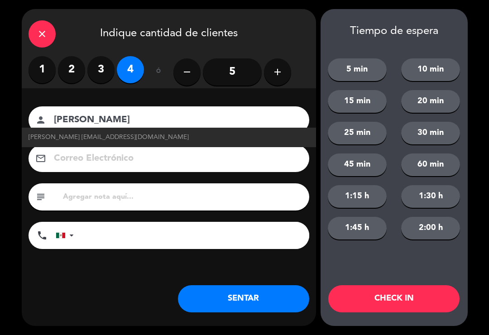
click at [162, 135] on span "[PERSON_NAME] [EMAIL_ADDRESS][DOMAIN_NAME]" at bounding box center [109, 137] width 160 height 10
type input "[EMAIL_ADDRESS][DOMAIN_NAME]"
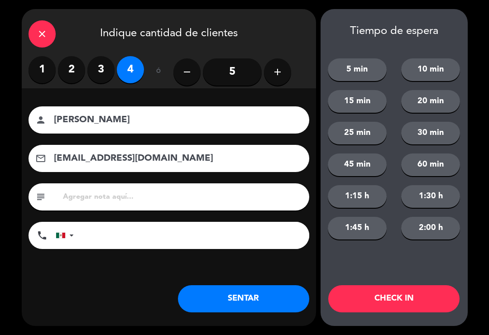
click at [385, 294] on button "CHECK IN" at bounding box center [393, 298] width 131 height 27
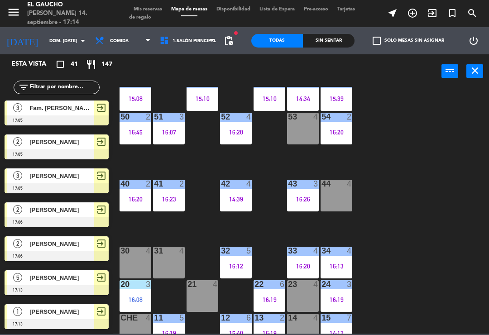
click at [396, 220] on div "84 1 16:01 80 2 15:20 83 2 13:42 82 5 15:13 81 3 16:14 70 4 71 6 16:07 72 6 16:…" at bounding box center [303, 210] width 371 height 247
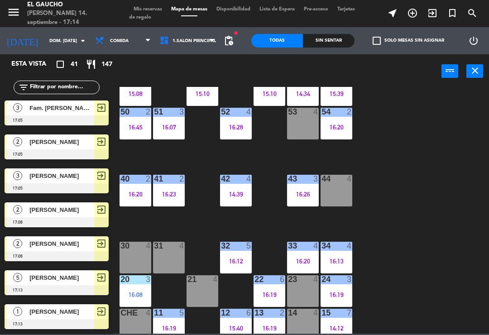
click at [274, 98] on div "62 4 15:10" at bounding box center [270, 90] width 32 height 32
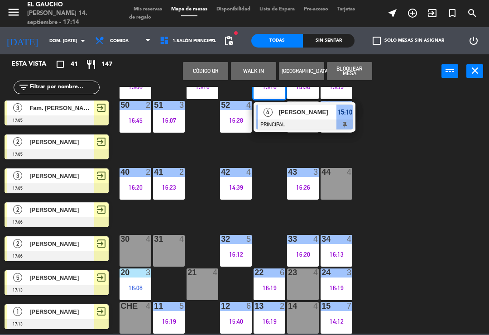
scroll to position [170, 0]
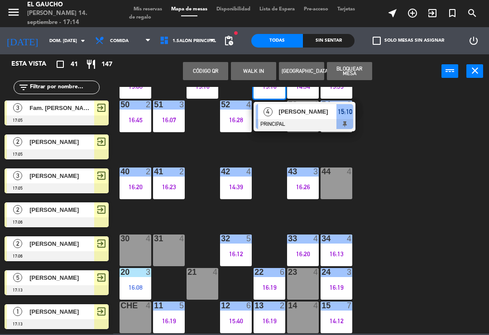
click at [288, 111] on span "[PERSON_NAME]" at bounding box center [308, 112] width 58 height 10
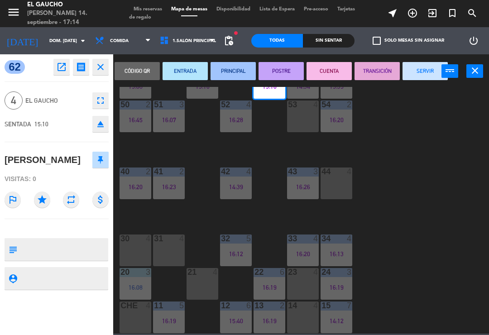
click at [419, 70] on button "SERVIR" at bounding box center [425, 71] width 45 height 18
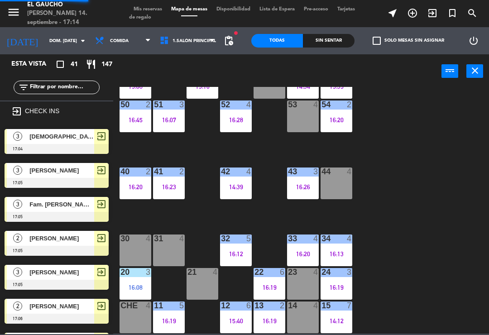
scroll to position [0, 0]
click at [203, 95] on div "61 2 15:10" at bounding box center [203, 83] width 32 height 32
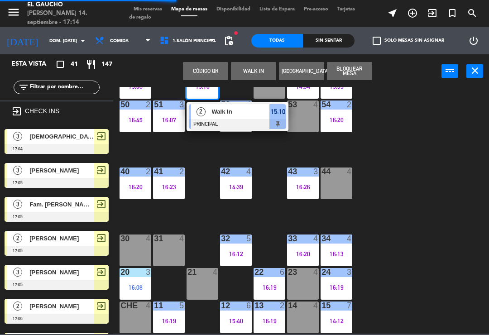
click at [220, 116] on span "Walk In" at bounding box center [241, 112] width 58 height 10
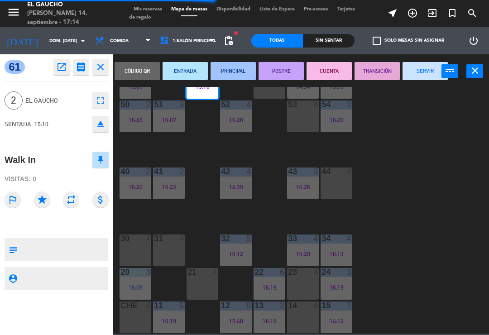
click at [413, 71] on button "SERVIR" at bounding box center [425, 71] width 45 height 18
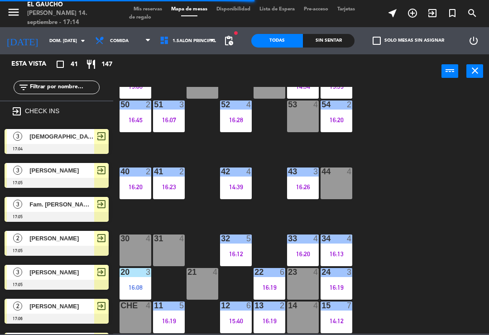
click at [140, 90] on div "15:08" at bounding box center [136, 86] width 32 height 6
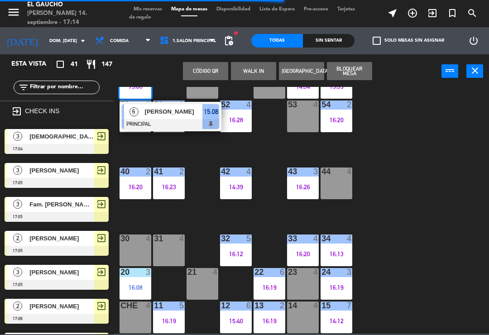
click at [190, 120] on div at bounding box center [170, 124] width 97 height 10
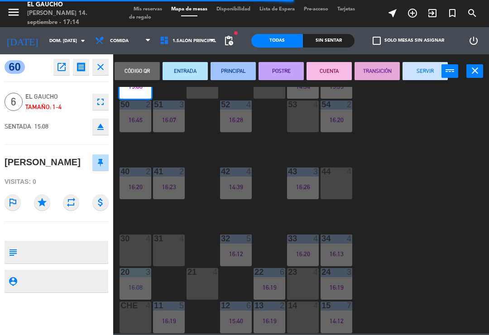
click at [415, 73] on button "SERVIR" at bounding box center [425, 71] width 45 height 18
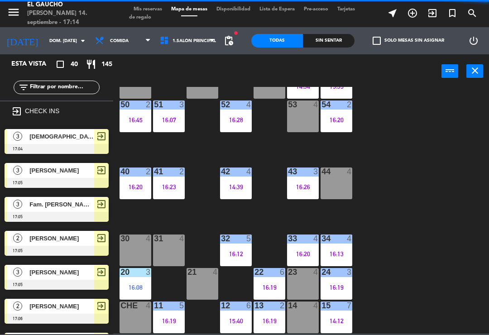
click at [306, 92] on div "63 3 14:34" at bounding box center [303, 83] width 32 height 32
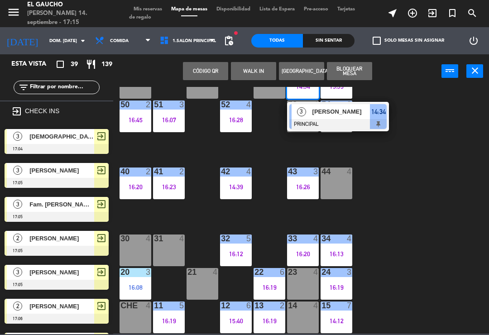
click at [83, 135] on span "[DEMOGRAPHIC_DATA][PERSON_NAME]" at bounding box center [61, 137] width 65 height 10
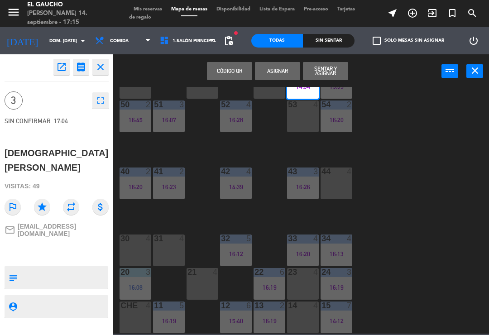
click at [134, 245] on div "30 4" at bounding box center [136, 251] width 32 height 32
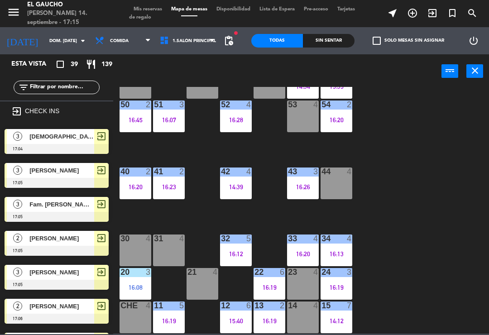
click at [78, 138] on span "[DEMOGRAPHIC_DATA][PERSON_NAME]" at bounding box center [61, 137] width 65 height 10
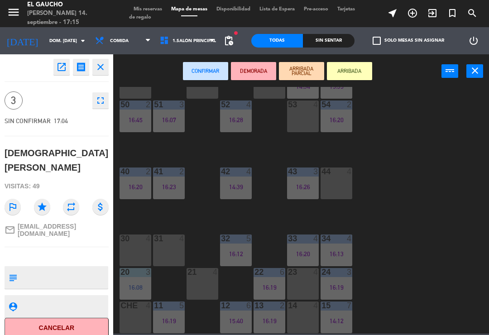
click at [131, 245] on div "30 4" at bounding box center [136, 251] width 32 height 32
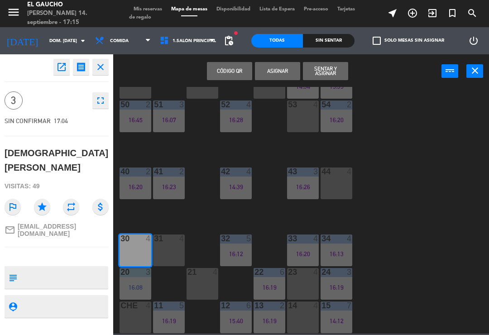
click at [328, 72] on button "Sentar y Asignar" at bounding box center [325, 71] width 45 height 18
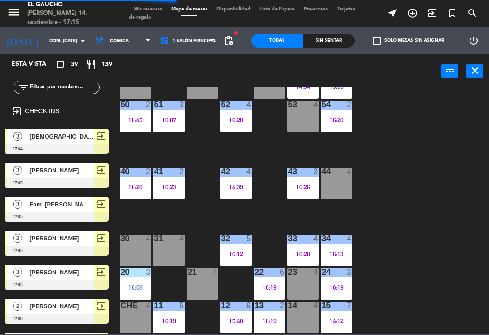
click at [163, 247] on div "31 4" at bounding box center [169, 251] width 32 height 32
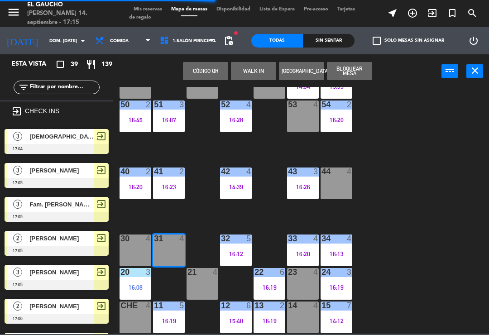
click at [249, 67] on button "WALK IN" at bounding box center [253, 71] width 45 height 18
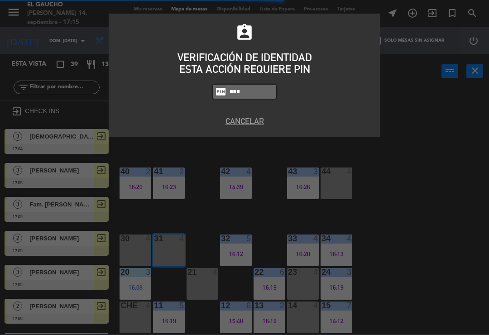
type input "3124"
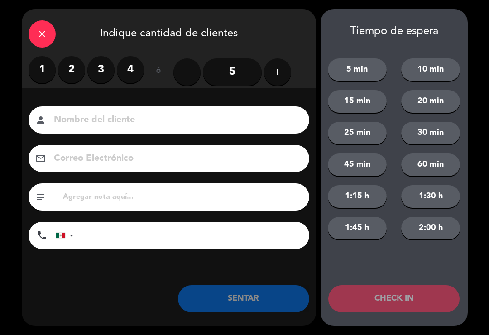
click at [74, 71] on label "2" at bounding box center [71, 69] width 27 height 27
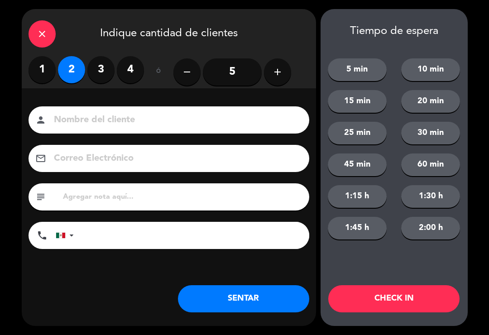
click at [245, 298] on button "SENTAR" at bounding box center [243, 298] width 131 height 27
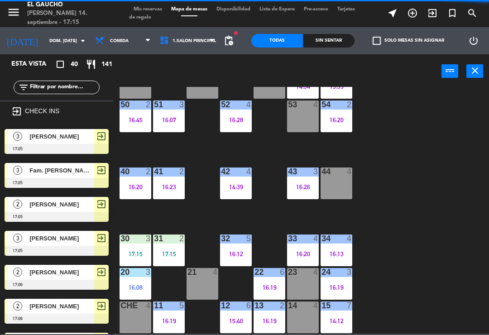
scroll to position [197, 0]
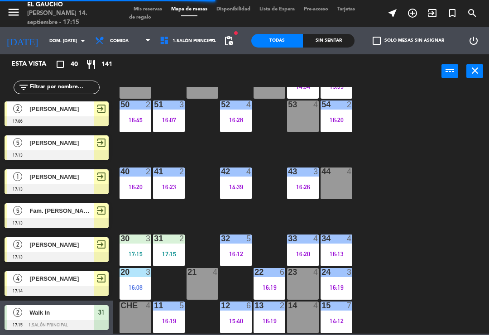
click at [168, 318] on div "16:19" at bounding box center [169, 321] width 32 height 6
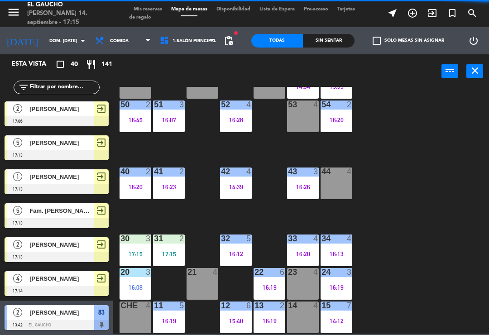
scroll to position [170, 0]
click at [399, 175] on div "84 1 16:01 80 2 15:20 83 2 13:42 82 5 15:13 81 3 16:14 70 4 71 6 16:07 72 6 16:…" at bounding box center [303, 210] width 371 height 247
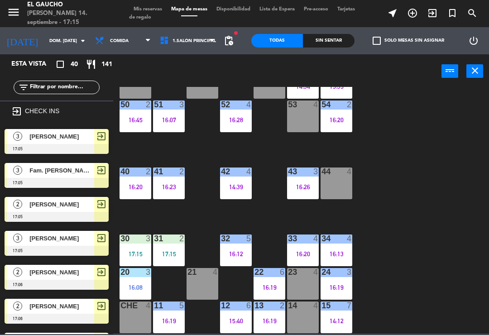
scroll to position [0, 0]
click at [180, 127] on div "51 3 16:07" at bounding box center [169, 117] width 32 height 32
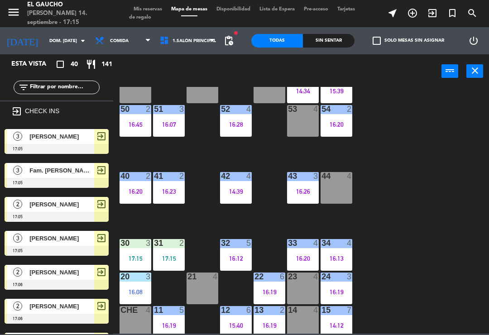
scroll to position [170, 0]
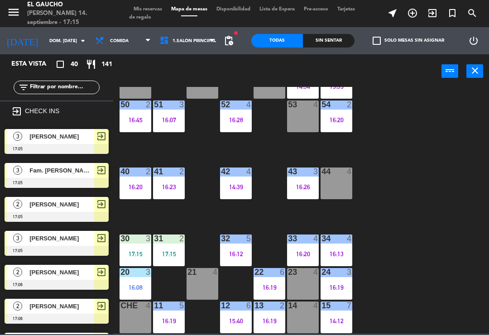
click at [76, 173] on span "Fam. [PERSON_NAME]" at bounding box center [61, 171] width 65 height 10
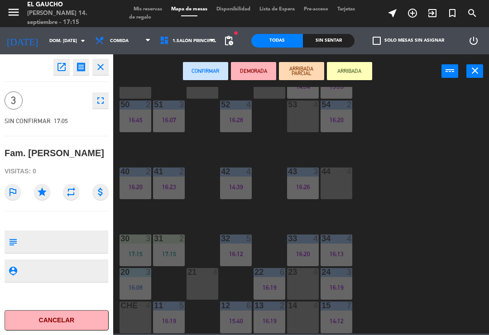
click at [269, 91] on div "62 4" at bounding box center [270, 83] width 32 height 32
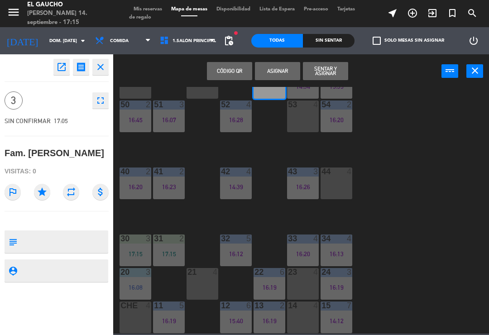
click at [332, 70] on button "Sentar y Asignar" at bounding box center [325, 71] width 45 height 18
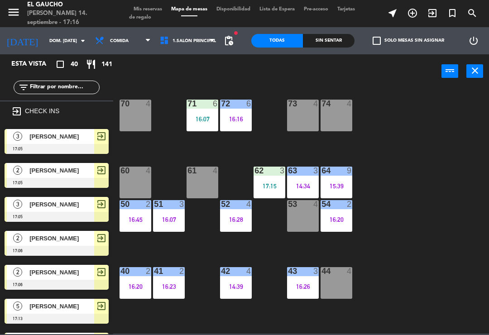
scroll to position [1, 0]
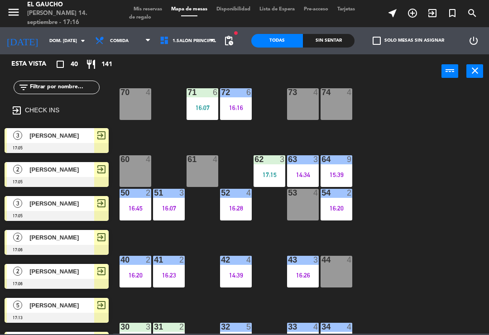
click at [327, 104] on div "74 4" at bounding box center [337, 104] width 32 height 32
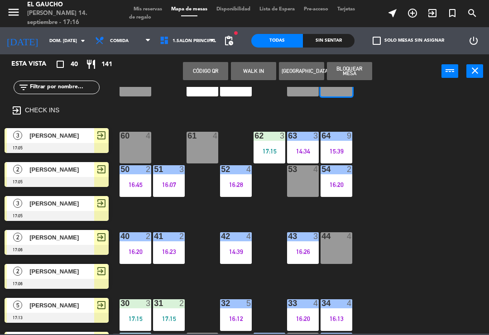
click at [81, 207] on span "[PERSON_NAME]" at bounding box center [61, 204] width 65 height 10
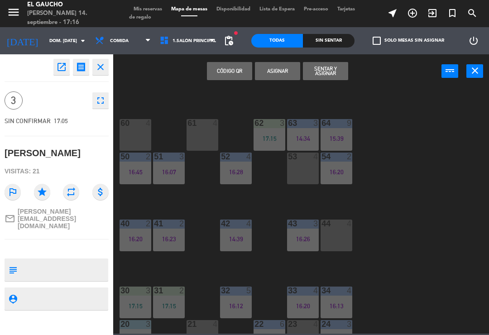
click at [334, 80] on button "Sentar y Asignar" at bounding box center [325, 71] width 45 height 18
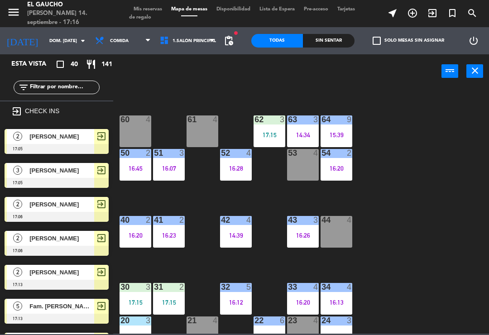
scroll to position [0, 0]
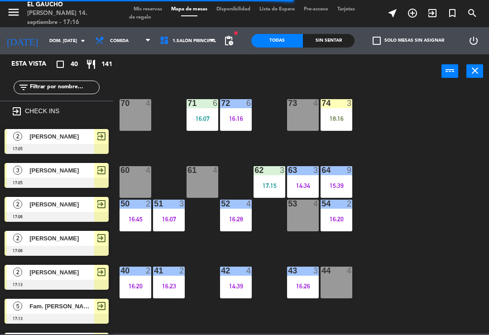
click at [341, 115] on div "18:16" at bounding box center [337, 118] width 32 height 6
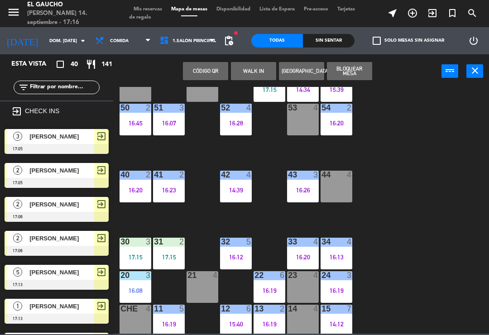
scroll to position [170, 0]
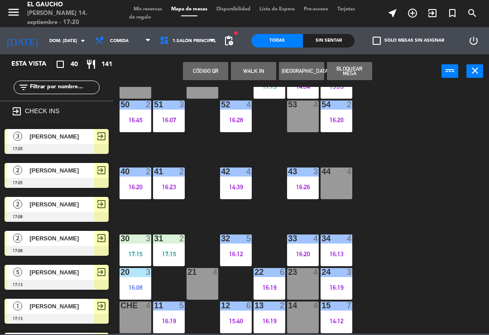
click at [268, 320] on div "16:19" at bounding box center [270, 321] width 32 height 6
click at [266, 318] on div "16:19" at bounding box center [270, 321] width 32 height 6
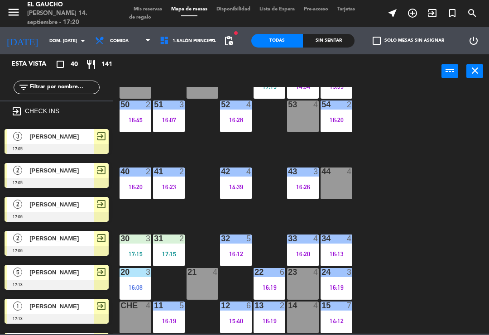
click at [399, 255] on div "84 1 16:01 80 2 15:20 83 2 13:42 82 5 15:13 81 3 16:14 70 4 71 6 16:07 72 6 16:…" at bounding box center [303, 210] width 371 height 247
click at [268, 318] on div "16:19" at bounding box center [270, 321] width 32 height 6
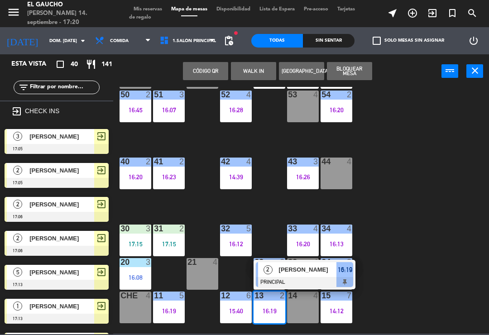
click at [310, 277] on div "[PERSON_NAME]" at bounding box center [307, 269] width 59 height 15
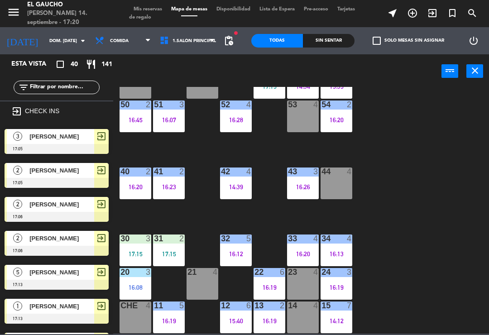
scroll to position [46, 0]
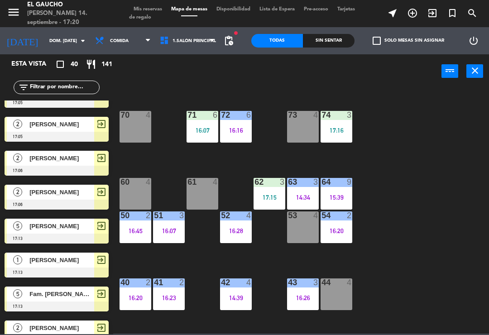
click at [381, 166] on div "84 1 16:01 80 2 15:20 83 2 13:42 82 5 15:13 81 3 16:14 70 4 71 6 16:07 72 6 16:…" at bounding box center [303, 210] width 371 height 247
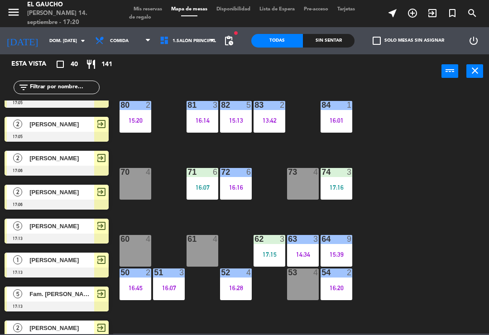
scroll to position [0, 0]
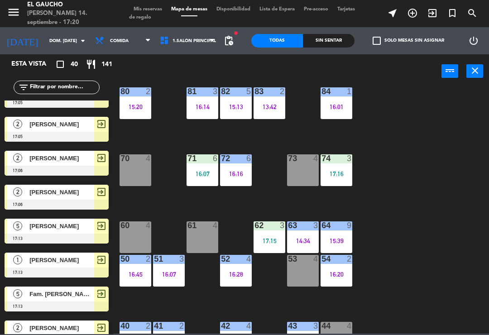
click at [272, 111] on div "83 2 13:42" at bounding box center [270, 103] width 32 height 32
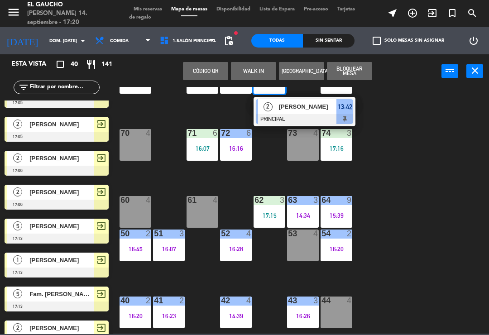
click at [313, 113] on div "[PERSON_NAME]" at bounding box center [307, 106] width 59 height 15
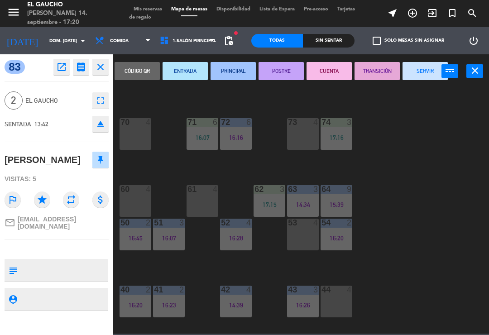
scroll to position [54, 0]
click at [416, 70] on button "SERVIR" at bounding box center [425, 71] width 45 height 18
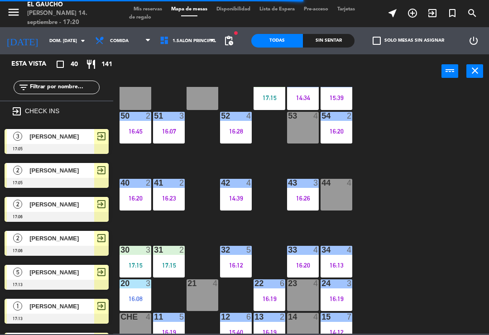
scroll to position [165, 0]
